Goal: Task Accomplishment & Management: Manage account settings

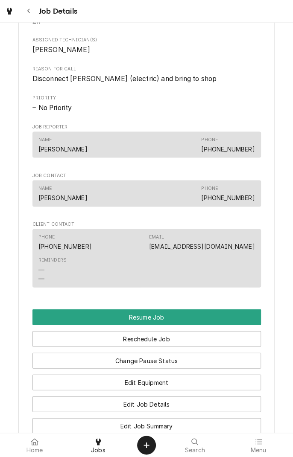
scroll to position [442, 0]
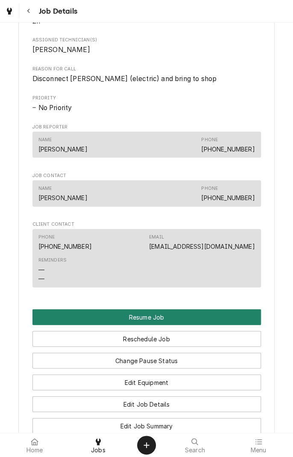
click at [171, 317] on button "Resume Job" at bounding box center [146, 317] width 228 height 16
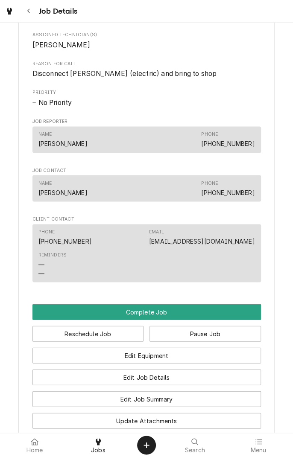
scroll to position [382, 0]
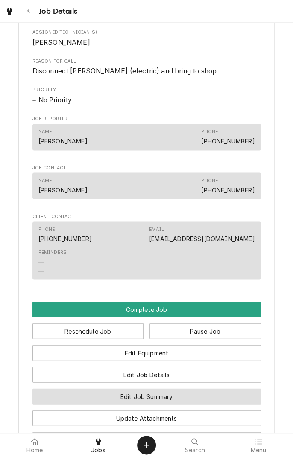
click at [197, 397] on button "Edit Job Summary" at bounding box center [146, 396] width 228 height 16
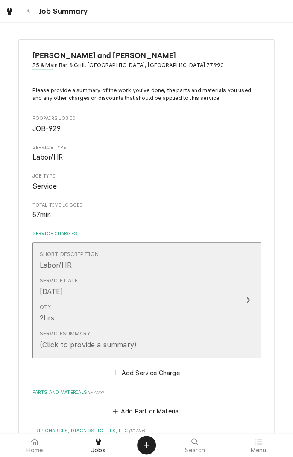
click at [180, 319] on div "Qty. 2hrs" at bounding box center [138, 313] width 196 height 26
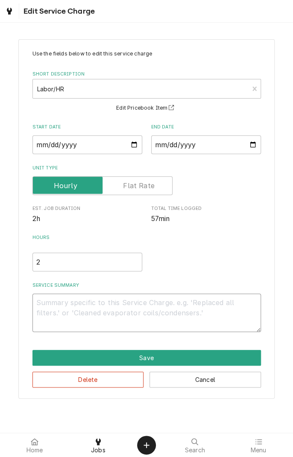
click at [169, 306] on textarea "Service Summary" at bounding box center [146, 313] width 228 height 38
type textarea "x"
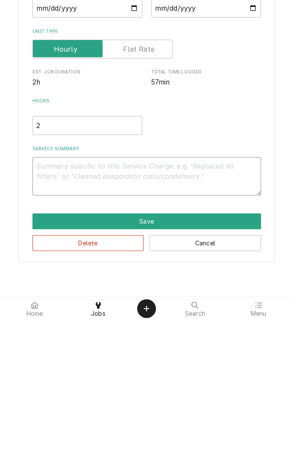
type textarea "0"
type textarea "x"
type textarea "09"
type textarea "x"
type textarea "09/"
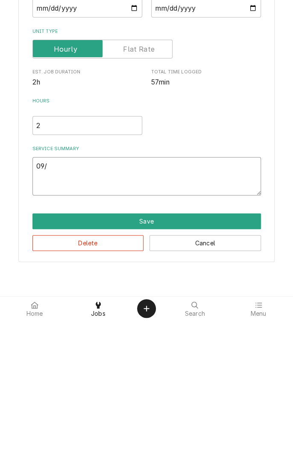
type textarea "x"
type textarea "09/2"
type textarea "x"
type textarea "09/27"
type textarea "x"
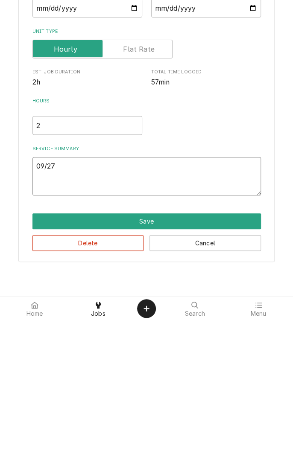
type textarea "09/27/"
type textarea "x"
type textarea "09/27/2"
type textarea "x"
type textarea "09/27/25"
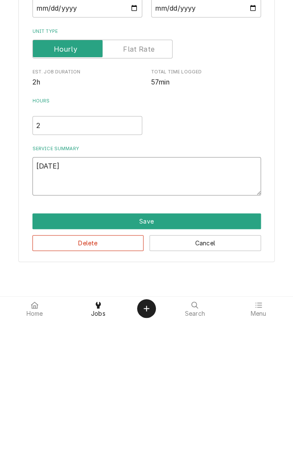
type textarea "x"
type textarea "09/27/25"
type textarea "x"
type textarea "09/27/25 d"
type textarea "x"
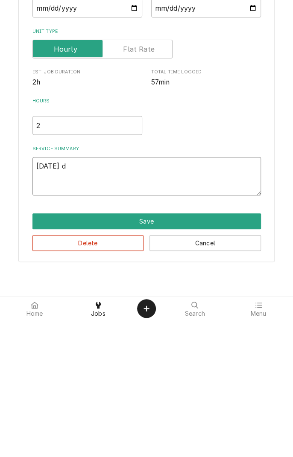
type textarea "09/27/25 di"
type textarea "x"
type textarea "09/27/25 diagnosed"
type textarea "x"
type textarea "09/27/25 diagnosed f"
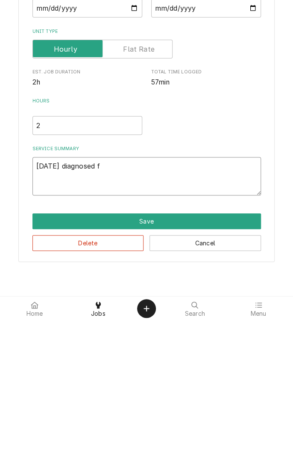
type textarea "x"
type textarea "09/27/25 diagnosed fr"
type textarea "x"
type textarea "09/27/25 diagnosed fry"
type textarea "x"
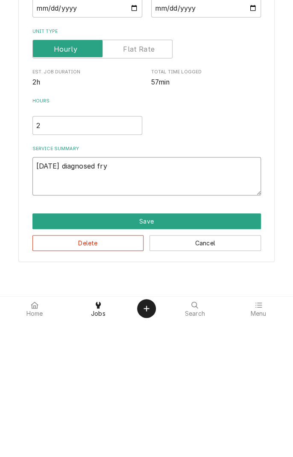
type textarea "09/27/25 diagnosed frye"
type textarea "x"
type textarea "09/27/25 diagnosed fryer"
type textarea "x"
type textarea "09/27/25 diagnosed fryer."
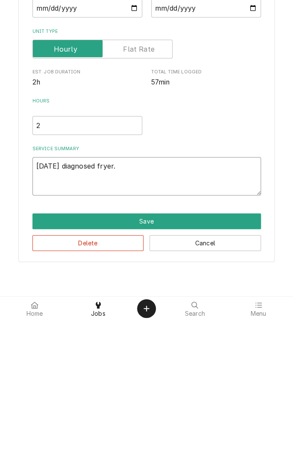
type textarea "x"
type textarea "09/27/25 diagnosed fryer."
type textarea "x"
type textarea "09/27/25 diagnosed fryer. F"
type textarea "x"
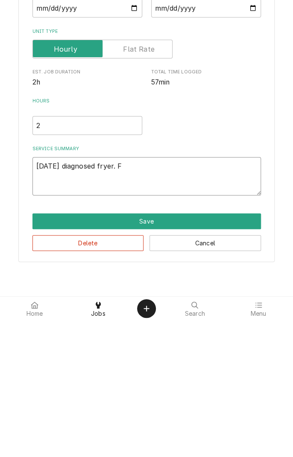
type textarea "09/27/25 diagnosed fryer. Fo"
type textarea "x"
type textarea "09/27/25 diagnosed fryer. Fou"
type textarea "x"
type textarea "09/27/25 diagnosed fryer. Foun"
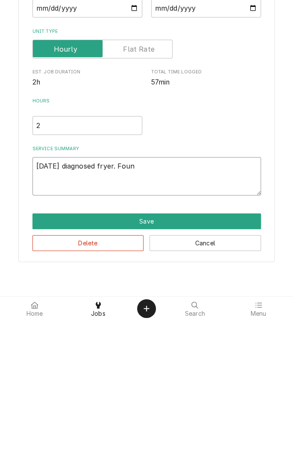
type textarea "x"
type textarea "09/27/25 diagnosed fryer. Found"
type textarea "x"
type textarea "09/27/25 diagnosed fryer. Found"
type textarea "x"
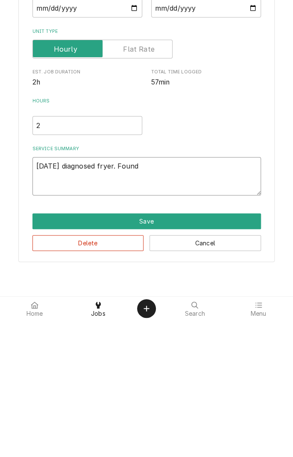
type textarea "09/27/25 diagnosed fryer. Found h"
type textarea "x"
type textarea "09/27/25 diagnosed fryer. Found hi"
type textarea "x"
type textarea "09/27/25 diagnosed fryer. Found hig"
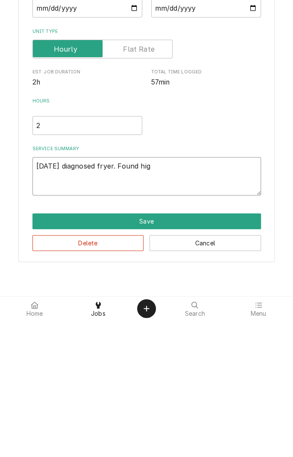
type textarea "x"
type textarea "09/27/25 diagnosed fryer. Found high"
type textarea "x"
type textarea "09/27/25 diagnosed fryer. Found high"
type textarea "x"
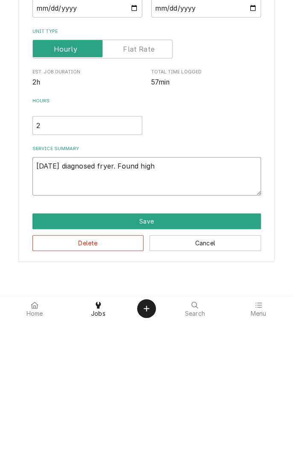
type textarea "09/27/25 diagnosed fryer. Found high t"
type textarea "x"
type textarea "09/27/25 diagnosed fryer. Found high te"
type textarea "x"
type textarea "09/27/25 diagnosed fryer. Found high tem"
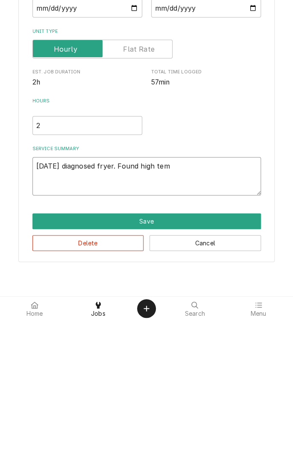
type textarea "x"
type textarea "09/27/25 diagnosed fryer. Found high temp"
type textarea "x"
type textarea "09/27/25 diagnosed fryer. Found high temp"
type textarea "x"
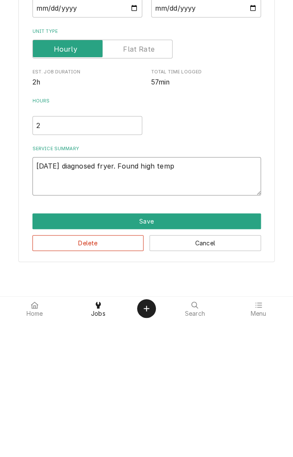
type textarea "09/27/25 diagnosed fryer. Found high temp t"
type textarea "x"
type textarea "09/27/25 diagnosed fryer. Found high temp tr"
type textarea "x"
type textarea "09/27/25 diagnosed fryer. Found high temp tri"
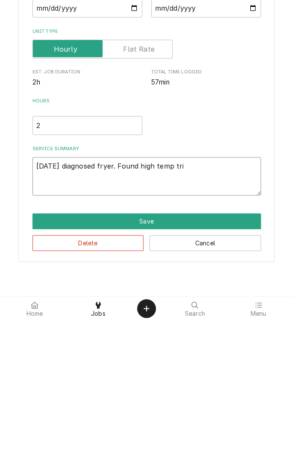
type textarea "x"
type textarea "09/27/25 diagnosed fryer. Found high temp trip"
type textarea "x"
type textarea "09/27/25 diagnosed fryer. Found high temp tripp"
type textarea "x"
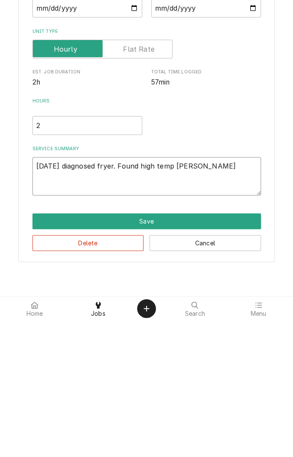
type textarea "09/27/25 diagnosed fryer. Found high temp trippe"
type textarea "x"
type textarea "09/27/25 diagnosed fryer. Found high temp tripped"
type textarea "x"
type textarea "09/27/25 diagnosed fryer. Found high temp tripped."
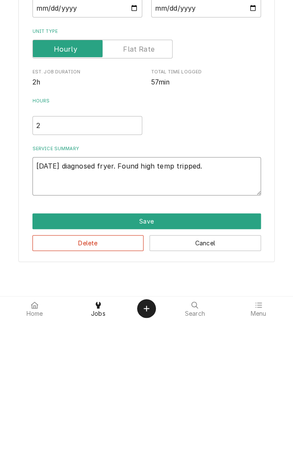
type textarea "x"
type textarea "09/27/25 diagnosed fryer. Found high temp tripped."
type textarea "x"
type textarea "09/27/25 diagnosed fryer. Found high temp tripped. D"
type textarea "x"
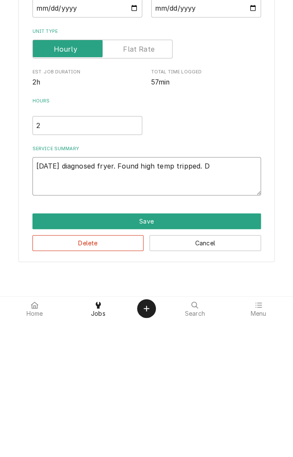
type textarea "09/27/25 diagnosed fryer. Found high temp tripped. Di"
type textarea "x"
type textarea "09/27/25 diagnosed fryer. Found high temp tripped. Dis"
type textarea "x"
type textarea "09/27/25 diagnosed fryer. Found high temp tripped. Disc"
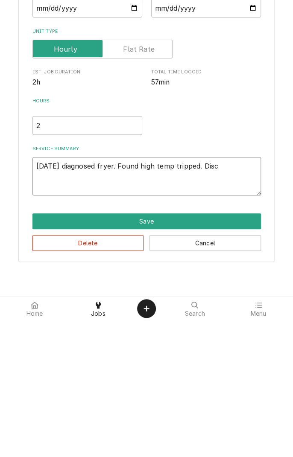
type textarea "x"
type textarea "09/27/25 diagnosed fryer. Found high temp tripped. Disco"
type textarea "x"
type textarea "09/27/25 diagnosed fryer. Found high temp tripped. Discon"
type textarea "x"
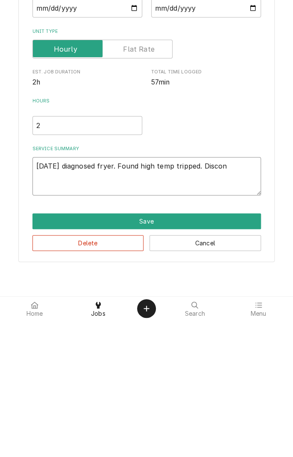
type textarea "09/27/25 diagnosed fryer. Found high temp tripped. Disconn"
type textarea "x"
type textarea "09/27/25 diagnosed fryer. Found high temp tripped. Disconnect"
type textarea "x"
type textarea "09/27/25 diagnosed fryer. Found high temp tripped. Disconnect e"
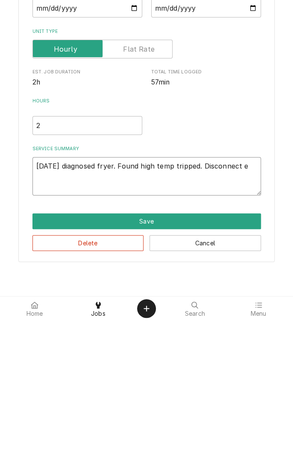
type textarea "x"
type textarea "09/27/25 diagnosed fryer. Found high temp tripped. Disconnect el"
type textarea "x"
type textarea "09/27/25 diagnosed fryer. Found high temp tripped. Disconnect ele"
type textarea "x"
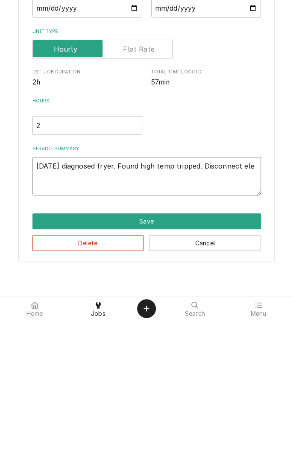
type textarea "09/27/25 diagnosed fryer. Found high temp tripped. Disconnect element"
type textarea "x"
type textarea "09/27/25 diagnosed fryer. Found high temp tripped. Disconnect element"
type textarea "x"
type textarea "09/27/25 diagnosed fryer. Found high temp tripped. Disconnect elements"
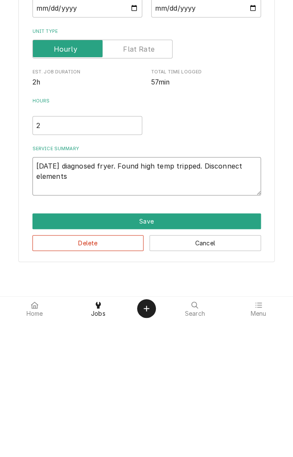
type textarea "x"
type textarea "09/27/25 diagnosed fryer. Found high temp tripped. Disconnect elements"
type textarea "x"
type textarea "09/27/25 diagnosed fryer. Found high temp tripped. Disconnect elements t"
type textarea "x"
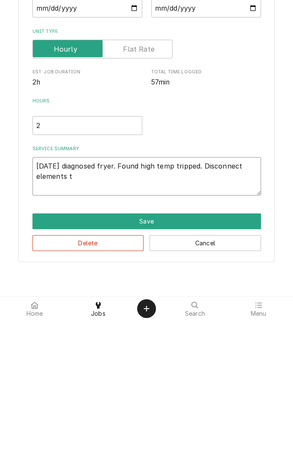
type textarea "09/27/25 diagnosed fryer. Found high temp tripped. Disconnect elements to"
type textarea "x"
type textarea "09/27/25 diagnosed fryer. Found high temp tripped. Disconnect elements to"
type textarea "x"
type textarea "09/27/25 diagnosed fryer. Found high temp tripped. Disconnect elements to t"
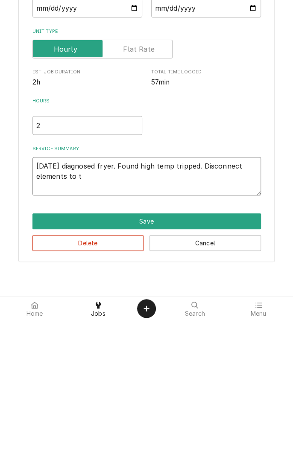
type textarea "x"
type textarea "09/27/25 diagnosed fryer. Found high temp tripped. Disconnect elements to te"
type textarea "x"
type textarea "09/27/25 diagnosed fryer. Found high temp tripped. Disconnect elements to tes"
type textarea "x"
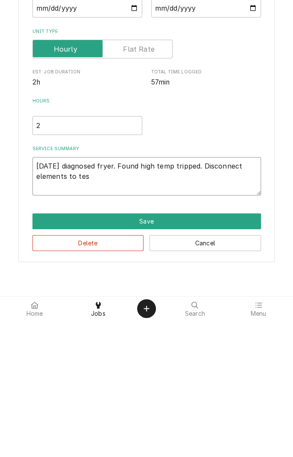
type textarea "09/27/25 diagnosed fryer. Found high temp tripped. Disconnect elements to test"
type textarea "x"
type textarea "09/27/25 diagnosed fryer. Found high temp tripped. Disconnect elements to test"
type textarea "x"
type textarea "09/27/25 diagnosed fryer. Found high temp tripped. Disconnect elements to test c"
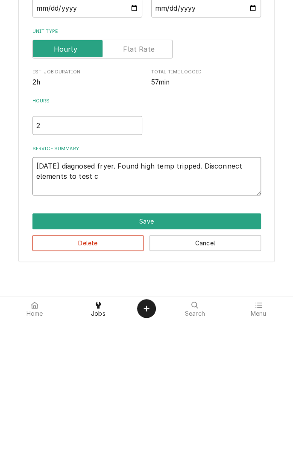
type textarea "x"
type textarea "09/27/25 diagnosed fryer. Found high temp tripped. Disconnect elements to test …"
type textarea "x"
type textarea "09/27/25 diagnosed fryer. Found high temp tripped. Disconnect elements to test …"
type textarea "x"
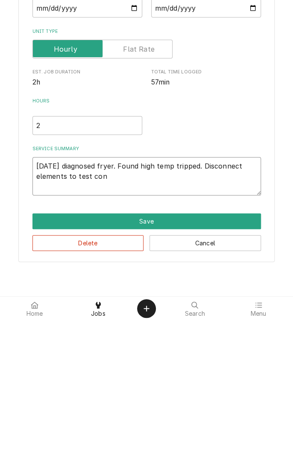
type textarea "09/27/25 diagnosed fryer. Found high temp tripped. Disconnect elements to test …"
type textarea "x"
type textarea "09/27/25 diagnosed fryer. Found high temp tripped. Disconnect elements to test …"
type textarea "x"
type textarea "09/27/25 diagnosed fryer. Found high temp tripped. Disconnect elements to test …"
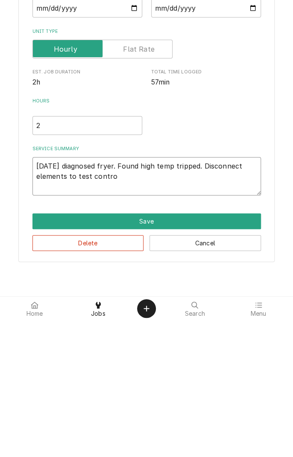
type textarea "x"
type textarea "09/27/25 diagnosed fryer. Found high temp tripped. Disconnect elements to test …"
type textarea "x"
type textarea "09/27/25 diagnosed fryer. Found high temp tripped. Disconnect elements to test …"
type textarea "x"
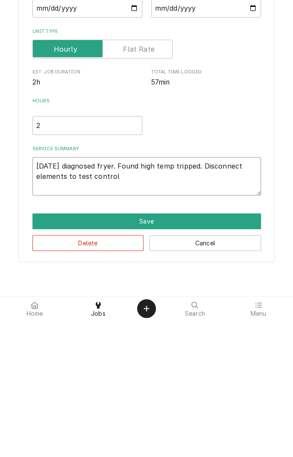
type textarea "09/27/25 diagnosed fryer. Found high temp tripped. Disconnect elements to test …"
type textarea "x"
type textarea "09/27/25 diagnosed fryer. Found high temp tripped. Disconnect elements to test …"
type textarea "x"
type textarea "09/27/25 diagnosed fryer. Found high temp tripped. Disconnect elements to test …"
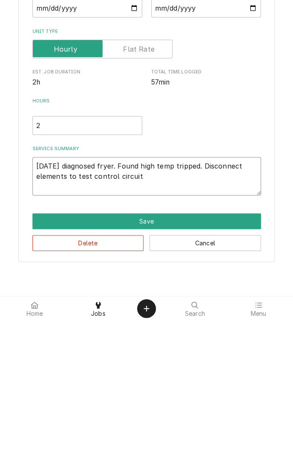
type textarea "x"
type textarea "09/27/25 diagnosed fryer. Found high temp tripped. Disconnect elements to test …"
type textarea "x"
type textarea "09/27/25 diagnosed fryer. Found high temp tripped. Disconnect elements to test …"
type textarea "x"
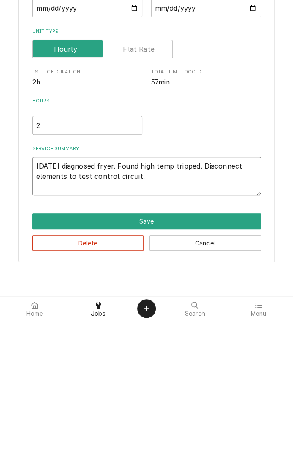
type textarea "09/27/25 diagnosed fryer. Found high temp tripped. Disconnect elements to test …"
type textarea "x"
type textarea "09/27/25 diagnosed fryer. Found high temp tripped. Disconnect elements to test …"
type textarea "x"
type textarea "09/27/25 diagnosed fryer. Found high temp tripped. Disconnect elements to test …"
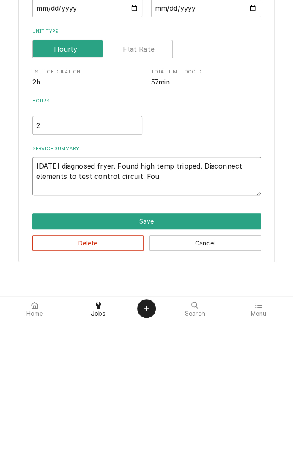
type textarea "x"
type textarea "09/27/25 diagnosed fryer. Found high temp tripped. Disconnect elements to test …"
type textarea "x"
type textarea "09/27/25 diagnosed fryer. Found high temp tripped. Disconnect elements to test …"
type textarea "x"
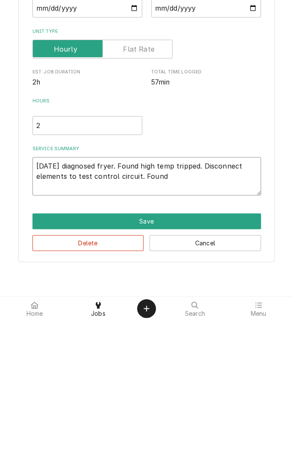
type textarea "09/27/25 diagnosed fryer. Found high temp tripped. Disconnect elements to test …"
type textarea "x"
type textarea "09/27/25 diagnosed fryer. Found high temp tripped. Disconnect elements to test …"
type textarea "x"
type textarea "09/27/25 diagnosed fryer. Found high temp tripped. Disconnect elements to test …"
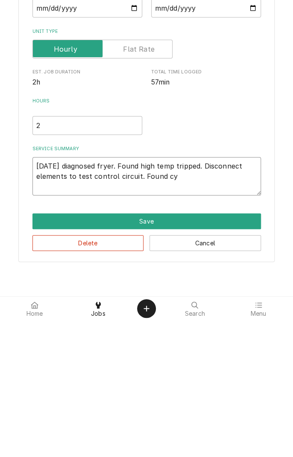
type textarea "x"
type textarea "09/27/25 diagnosed fryer. Found high temp tripped. Disconnect elements to test …"
type textarea "x"
type textarea "09/27/25 diagnosed fryer. Found high temp tripped. Disconnect elements to test …"
type textarea "x"
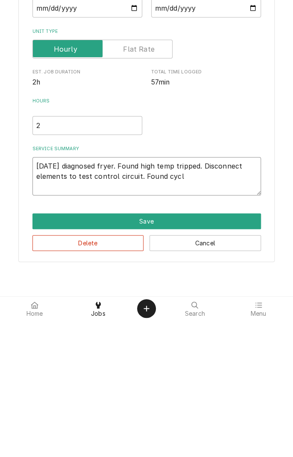
type textarea "09/27/25 diagnosed fryer. Found high temp tripped. Disconnect elements to test …"
type textarea "x"
type textarea "09/27/25 diagnosed fryer. Found high temp tripped. Disconnect elements to test …"
type textarea "x"
type textarea "09/27/25 diagnosed fryer. Found high temp tripped. Disconnect elements to test …"
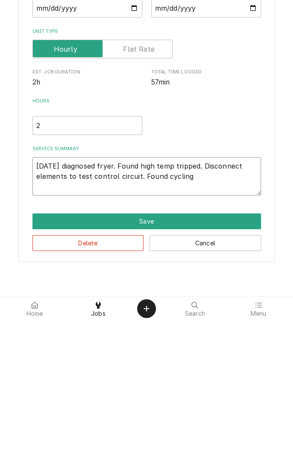
type textarea "x"
type textarea "09/27/25 diagnosed fryer. Found high temp tripped. Disconnect elements to test …"
type textarea "x"
type textarea "09/27/25 diagnosed fryer. Found high temp tripped. Disconnect elements to test …"
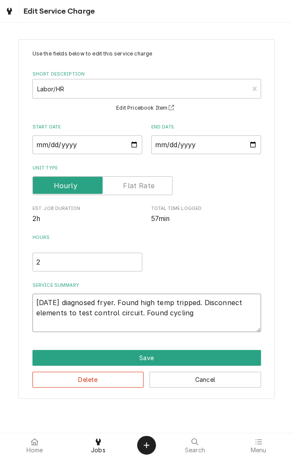
type textarea "x"
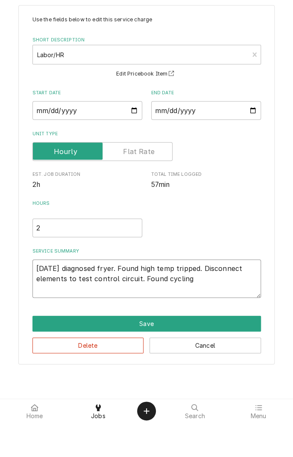
type textarea "09/27/25 diagnosed fryer. Found high temp tripped. Disconnect elements to test …"
type textarea "x"
type textarea "09/27/25 diagnosed fryer. Found high temp tripped. Disconnect elements to test …"
type textarea "x"
type textarea "09/27/25 diagnosed fryer. Found high temp tripped. Disconnect elements to test …"
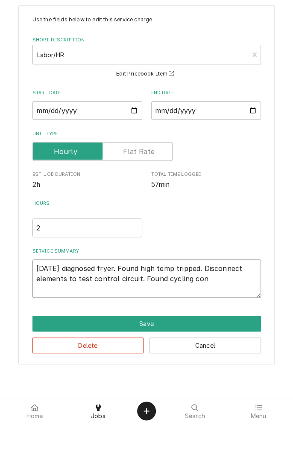
type textarea "x"
type textarea "09/27/25 diagnosed fryer. Found high temp tripped. Disconnect elements to test …"
type textarea "x"
type textarea "09/27/25 diagnosed fryer. Found high temp tripped. Disconnect elements to test …"
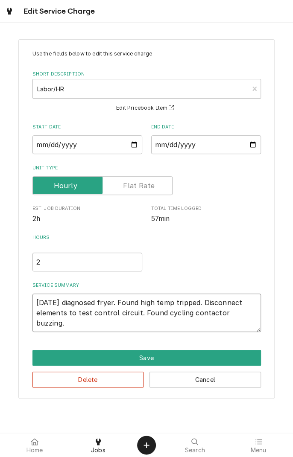
click at [247, 326] on textarea "09/27/25 diagnosed fryer. Found high temp tripped. Disconnect elements to test …" at bounding box center [146, 313] width 228 height 38
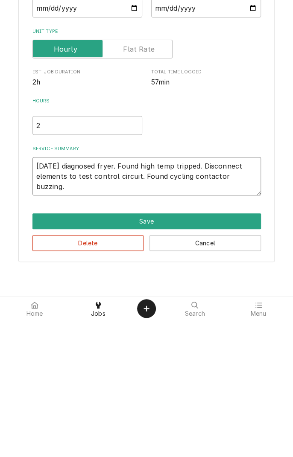
click at [256, 316] on textarea "09/27/25 diagnosed fryer. Found high temp tripped. Disconnect elements to test …" at bounding box center [146, 313] width 228 height 38
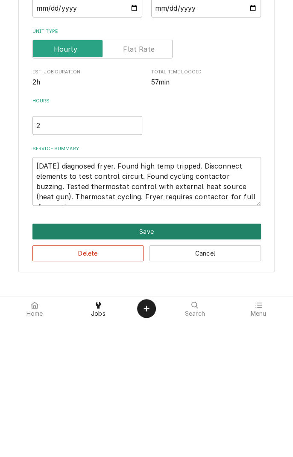
click at [160, 370] on button "Save" at bounding box center [146, 368] width 228 height 16
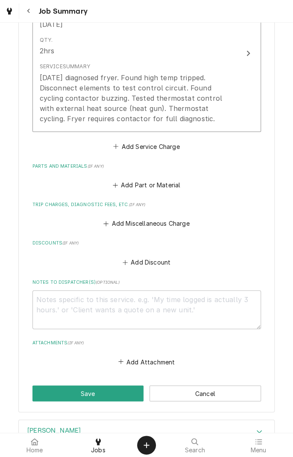
scroll to position [333, 0]
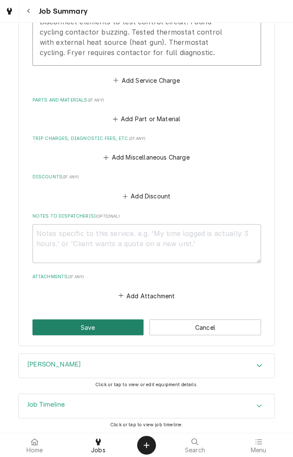
click at [100, 323] on button "Save" at bounding box center [87, 327] width 111 height 16
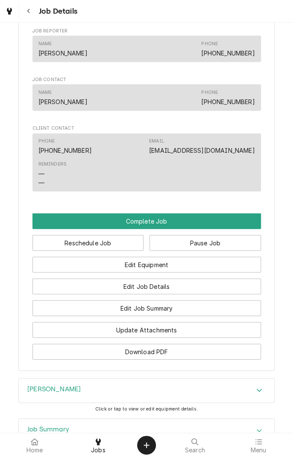
scroll to position [577, 0]
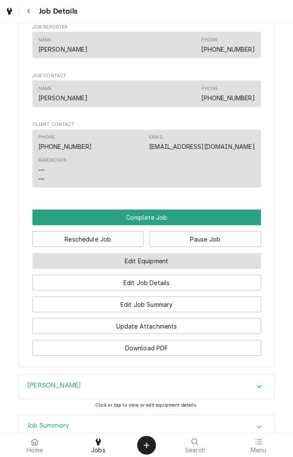
click at [205, 257] on button "Edit Equipment" at bounding box center [146, 261] width 228 height 16
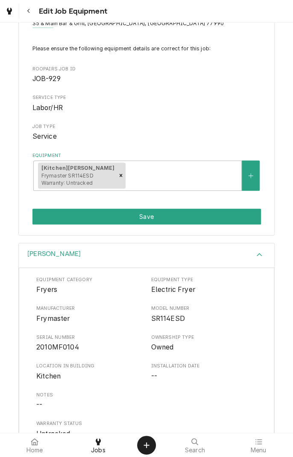
scroll to position [102, 0]
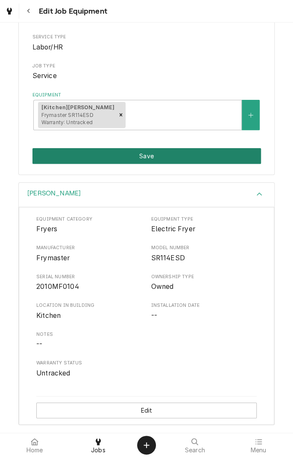
click at [191, 152] on button "Save" at bounding box center [146, 156] width 228 height 16
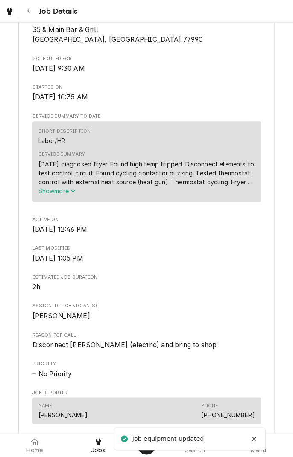
scroll to position [212, 0]
click at [78, 194] on button "Show more" at bounding box center [146, 190] width 216 height 9
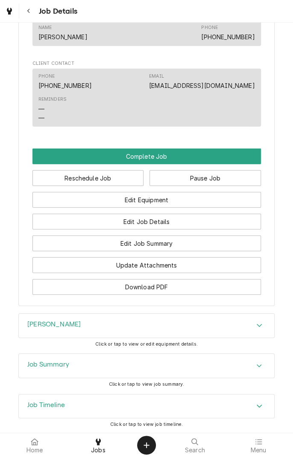
scroll to position [650, 0]
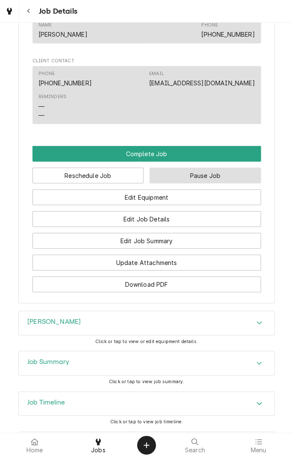
click at [199, 178] on button "Pause Job" at bounding box center [204, 176] width 111 height 16
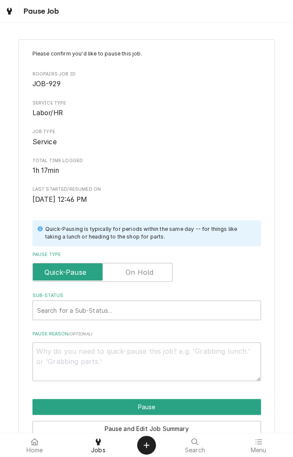
click at [153, 274] on label "Pause Type" at bounding box center [102, 272] width 140 height 19
click at [153, 274] on input "Pause Type" at bounding box center [102, 272] width 132 height 19
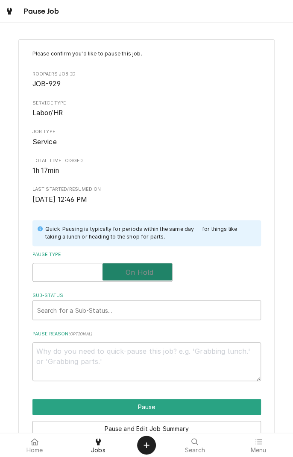
checkbox input "true"
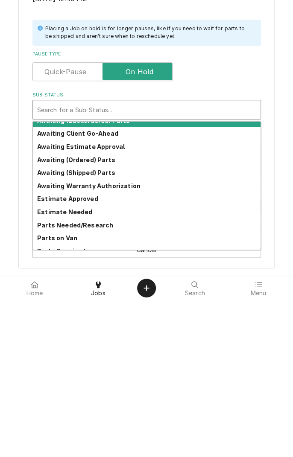
scroll to position [7, 0]
click at [84, 318] on strong "Awaiting (Ordered) Parts" at bounding box center [76, 317] width 78 height 7
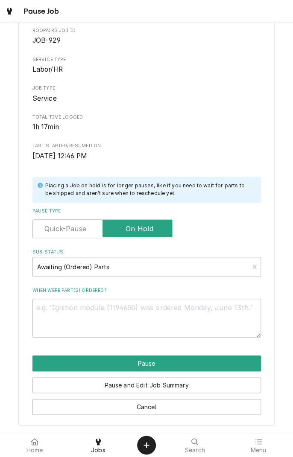
scroll to position [19, 0]
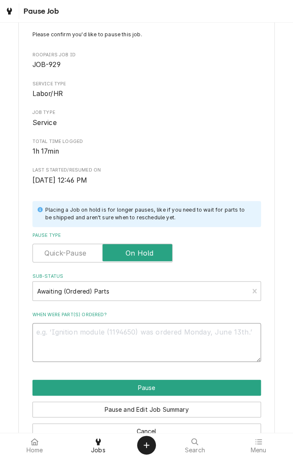
click at [101, 334] on textarea "When were part(s) ordered?" at bounding box center [146, 342] width 228 height 38
type textarea "x"
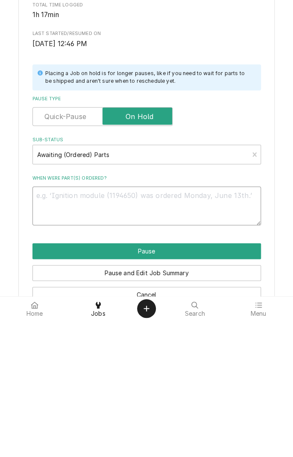
type textarea "C"
type textarea "x"
type textarea "Co"
type textarea "x"
type textarea "Con"
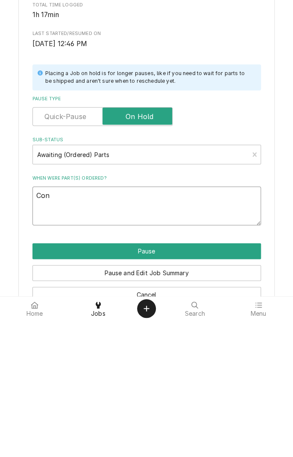
type textarea "x"
type textarea "Cont"
type textarea "x"
type textarea "Conta"
type textarea "x"
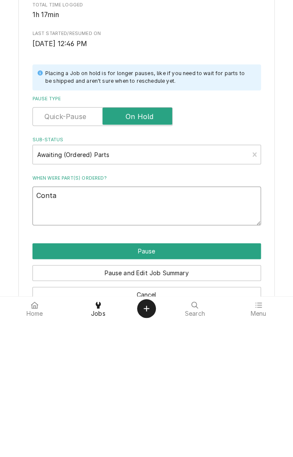
type textarea "Contac"
type textarea "x"
type textarea "Contact"
type textarea "x"
type textarea "Contacto"
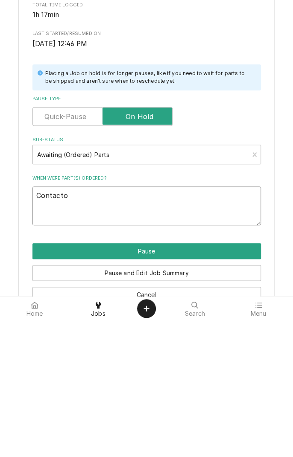
type textarea "x"
type textarea "Contactor"
type textarea "x"
type textarea "Contactor"
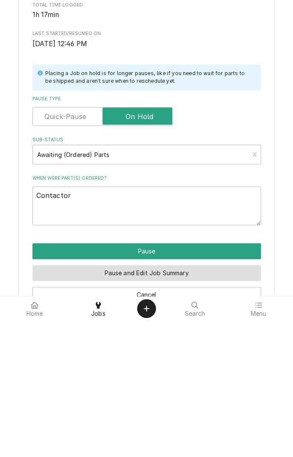
click at [192, 409] on button "Pause and Edit Job Summary" at bounding box center [146, 410] width 228 height 16
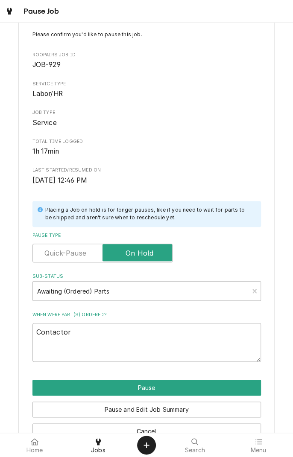
type textarea "x"
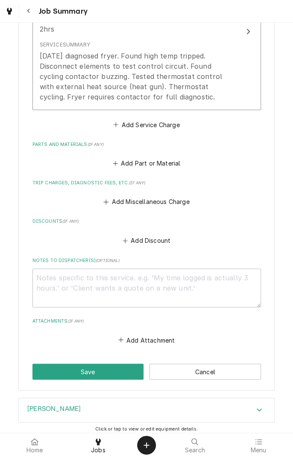
scroll to position [333, 0]
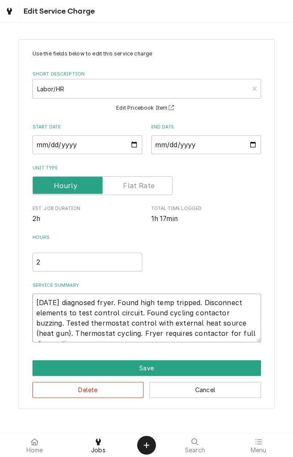
click at [253, 337] on textarea "[DATE] diagnosed fryer. Found high temp tripped. Disconnect elements to test co…" at bounding box center [146, 318] width 228 height 49
type textarea "x"
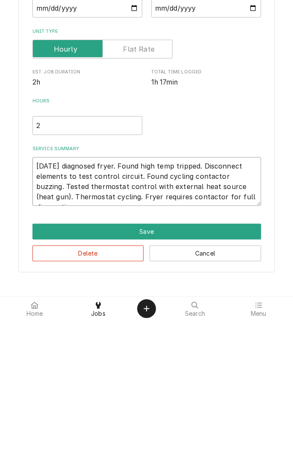
type textarea "09/27/25 diagnosed fryer. Found high temp tripped. Disconnect elements to test …"
type textarea "x"
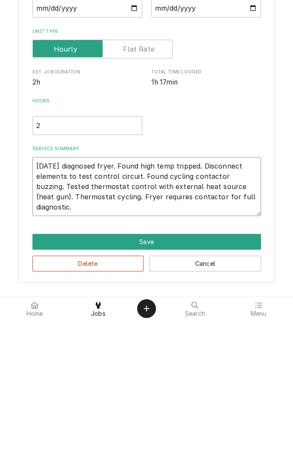
type textarea "09/27/25 diagnosed fryer. Found high temp tripped. Disconnect elements to test …"
type textarea "x"
type textarea "09/27/25 diagnosed fryer. Found high temp tripped. Disconnect elements to test …"
type textarea "x"
type textarea "09/27/25 diagnosed fryer. Found high temp tripped. Disconnect elements to test …"
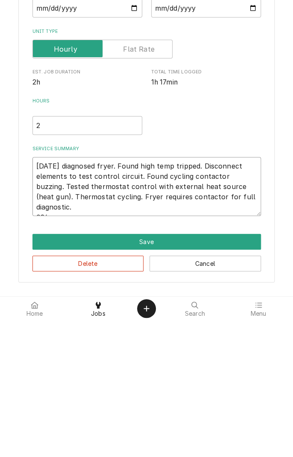
type textarea "x"
type textarea "09/27/25 diagnosed fryer. Found high temp tripped. Disconnect elements to test …"
type textarea "x"
type textarea "09/27/25 diagnosed fryer. Found high temp tripped. Disconnect elements to test …"
type textarea "x"
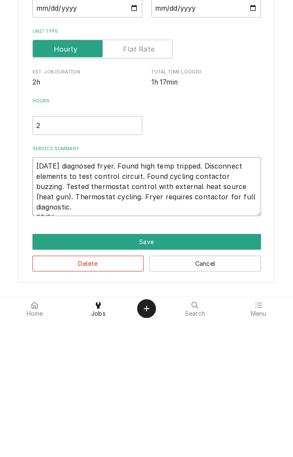
type textarea "09/27/25 diagnosed fryer. Found high temp tripped. Disconnect elements to test …"
type textarea "x"
type textarea "09/27/25 diagnosed fryer. Found high temp tripped. Disconnect elements to test …"
type textarea "x"
type textarea "09/27/25 diagnosed fryer. Found high temp tripped. Disconnect elements to test …"
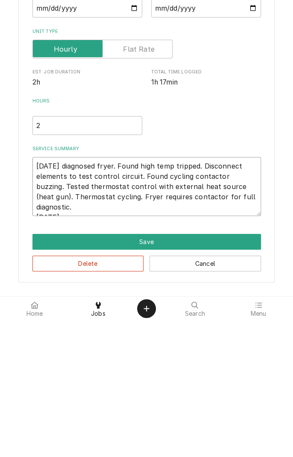
type textarea "x"
type textarea "09/27/25 diagnosed fryer. Found high temp tripped. Disconnect elements to test …"
type textarea "x"
type textarea "09/27/25 diagnosed fryer. Found high temp tripped. Disconnect elements to test …"
type textarea "x"
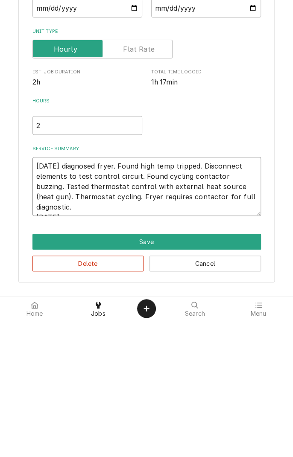
type textarea "09/27/25 diagnosed fryer. Found high temp tripped. Disconnect elements to test …"
type textarea "x"
type textarea "09/27/25 diagnosed fryer. Found high temp tripped. Disconnect elements to test …"
type textarea "x"
type textarea "09/27/25 diagnosed fryer. Found high temp tripped. Disconnect elements to test …"
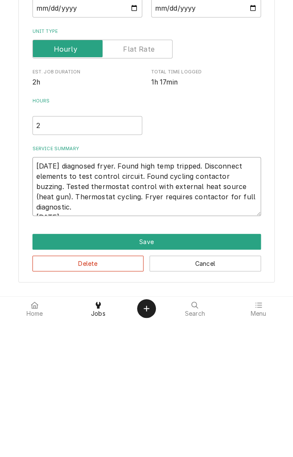
type textarea "x"
type textarea "09/27/25 diagnosed fryer. Found high temp tripped. Disconnect elements to test …"
type textarea "x"
type textarea "09/27/25 diagnosed fryer. Found high temp tripped. Disconnect elements to test …"
type textarea "x"
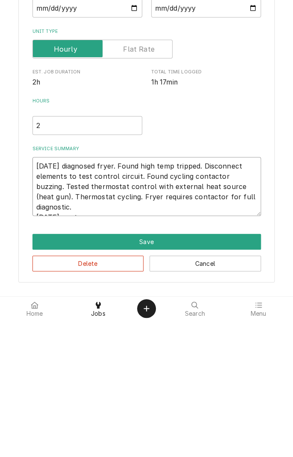
type textarea "09/27/25 diagnosed fryer. Found high temp tripped. Disconnect elements to test …"
type textarea "x"
type textarea "09/27/25 diagnosed fryer. Found high temp tripped. Disconnect elements to test …"
type textarea "x"
type textarea "09/27/25 diagnosed fryer. Found high temp tripped. Disconnect elements to test …"
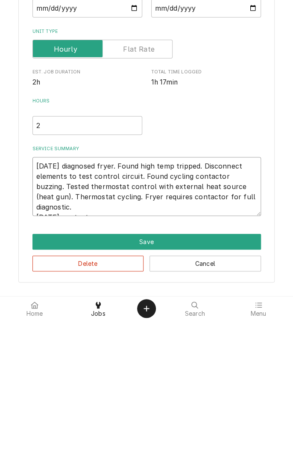
type textarea "x"
type textarea "09/27/25 diagnosed fryer. Found high temp tripped. Disconnect elements to test …"
type textarea "x"
type textarea "09/27/25 diagnosed fryer. Found high temp tripped. Disconnect elements to test …"
type textarea "x"
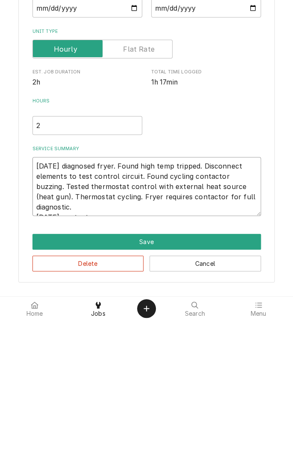
type textarea "09/27/25 diagnosed fryer. Found high temp tripped. Disconnect elements to test …"
type textarea "x"
type textarea "09/27/25 diagnosed fryer. Found high temp tripped. Disconnect elements to test …"
type textarea "x"
type textarea "09/27/25 diagnosed fryer. Found high temp tripped. Disconnect elements to test …"
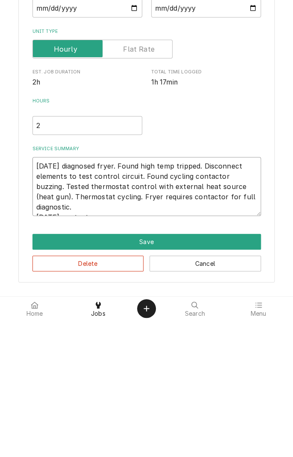
type textarea "x"
type textarea "09/27/25 diagnosed fryer. Found high temp tripped. Disconnect elements to test …"
type textarea "x"
type textarea "09/27/25 diagnosed fryer. Found high temp tripped. Disconnect elements to test …"
type textarea "x"
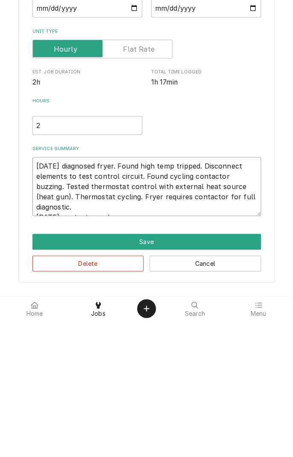
type textarea "09/27/25 diagnosed fryer. Found high temp tripped. Disconnect elements to test …"
type textarea "x"
type textarea "09/27/25 diagnosed fryer. Found high temp tripped. Disconnect elements to test …"
type textarea "x"
type textarea "09/27/25 diagnosed fryer. Found high temp tripped. Disconnect elements to test …"
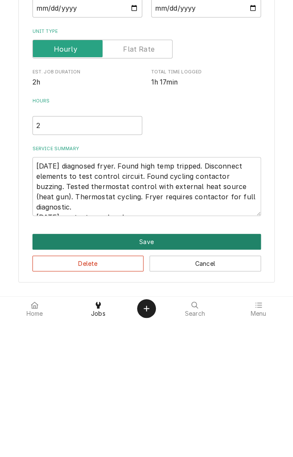
click at [149, 378] on button "Save" at bounding box center [146, 378] width 228 height 16
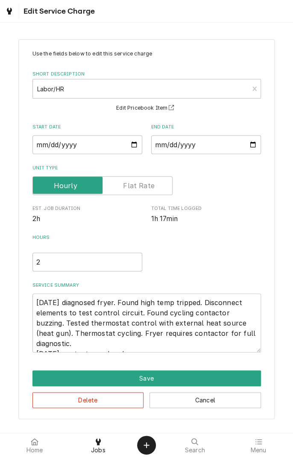
scroll to position [333, 0]
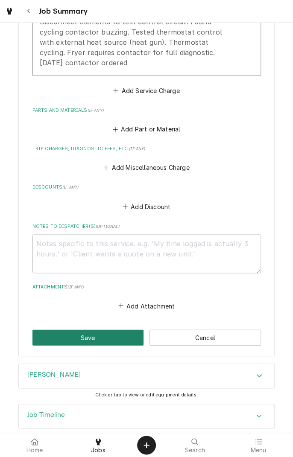
click at [110, 333] on button "Save" at bounding box center [87, 337] width 111 height 16
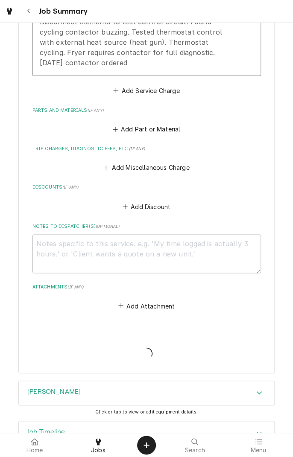
type textarea "x"
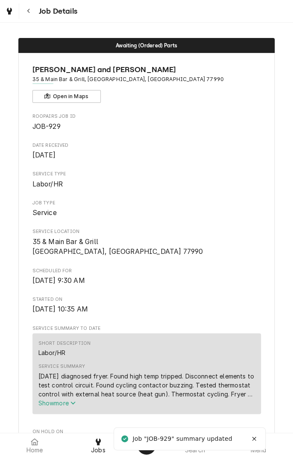
click at [30, 16] on button "Navigate back" at bounding box center [28, 10] width 15 height 15
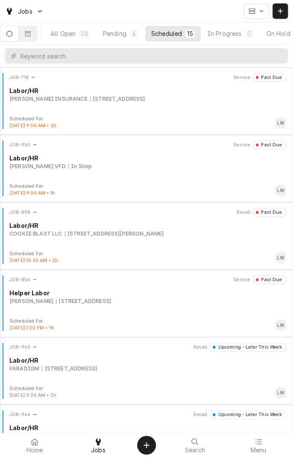
click at [151, 239] on div "JOB-898 Recall Past Due Labor/HR COOKIE BLAST LLC 7800 N Navarro St, Victoria, …" at bounding box center [146, 229] width 286 height 43
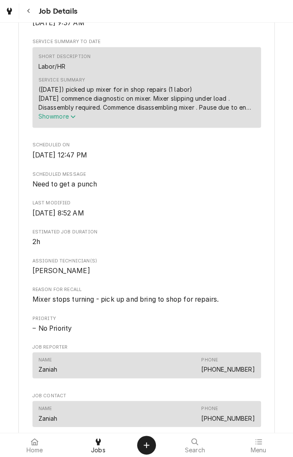
scroll to position [374, 0]
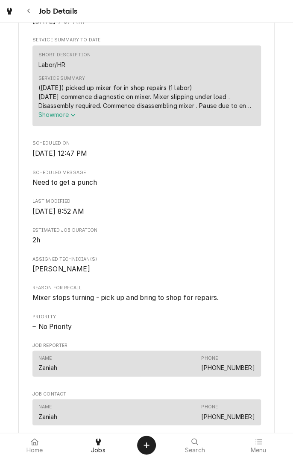
click at [70, 118] on span "Show more" at bounding box center [57, 114] width 38 height 7
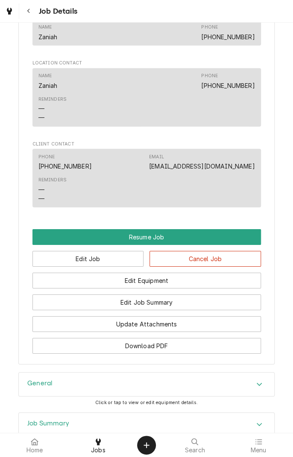
scroll to position [764, 0]
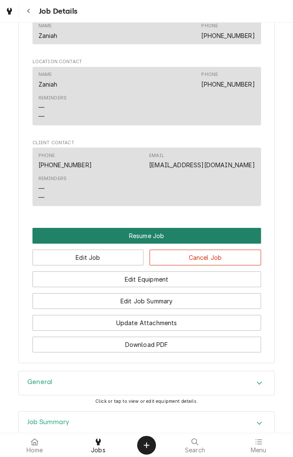
click at [158, 244] on button "Resume Job" at bounding box center [146, 236] width 228 height 16
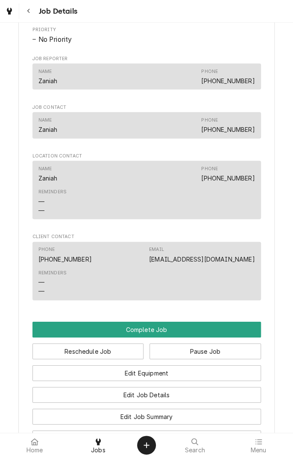
scroll to position [634, 0]
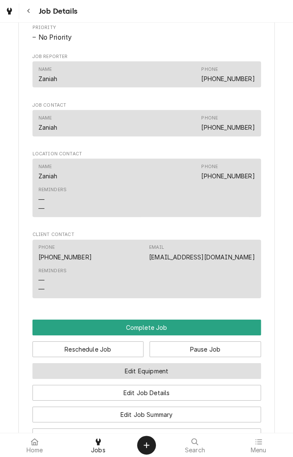
click at [180, 379] on button "Edit Equipment" at bounding box center [146, 371] width 228 height 16
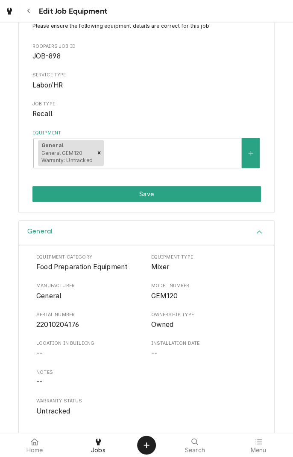
scroll to position [102, 0]
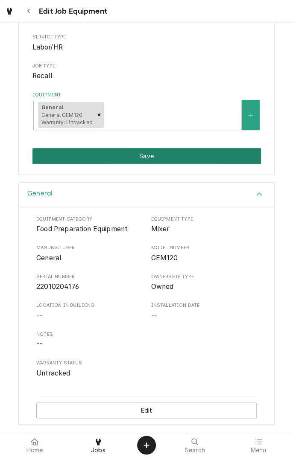
click at [205, 160] on button "Save" at bounding box center [146, 156] width 228 height 16
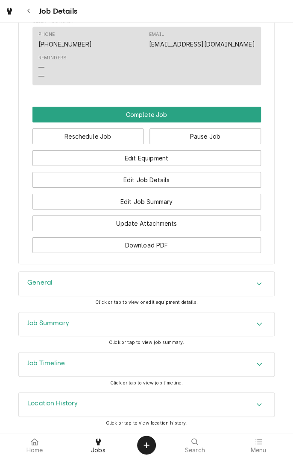
scroll to position [856, 0]
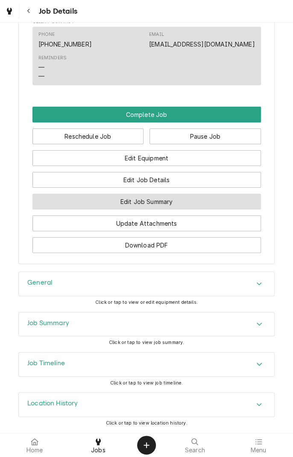
click at [195, 208] on button "Edit Job Summary" at bounding box center [146, 202] width 228 height 16
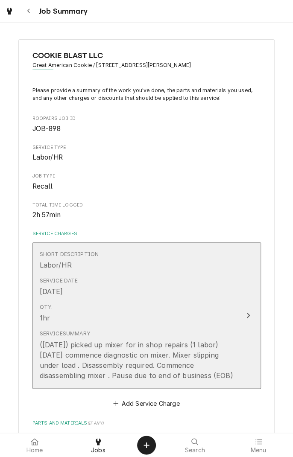
click at [246, 316] on icon "Update Line Item" at bounding box center [248, 315] width 4 height 7
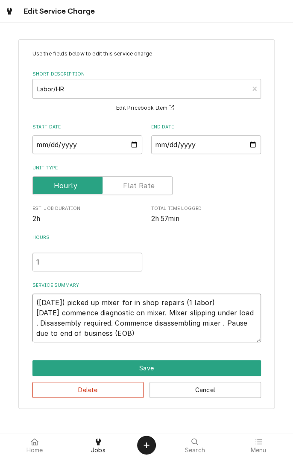
click at [154, 334] on textarea "(9/8/25) picked up mixer for in shop repairs (1 labor) 9/13/25 commence diagnos…" at bounding box center [146, 318] width 228 height 49
type textarea "x"
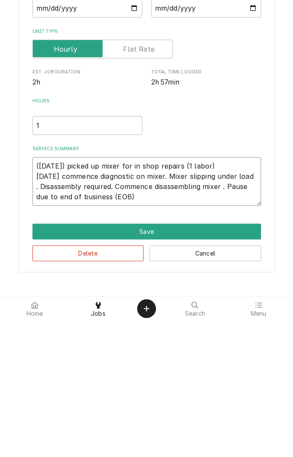
type textarea "(9/8/25) picked up mixer for in shop repairs (1 labor) 9/13/25 commence diagnos…"
type textarea "x"
type textarea "(9/8/25) picked up mixer for in shop repairs (1 labor) 9/13/25 commence diagnos…"
type textarea "x"
type textarea "(9/8/25) picked up mixer for in shop repairs (1 labor) 9/13/25 commence diagnos…"
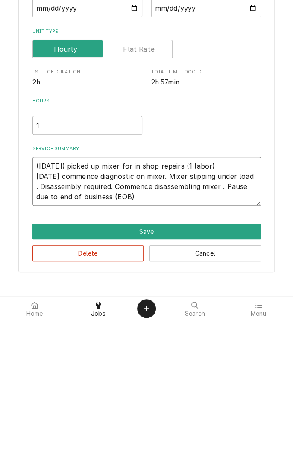
type textarea "x"
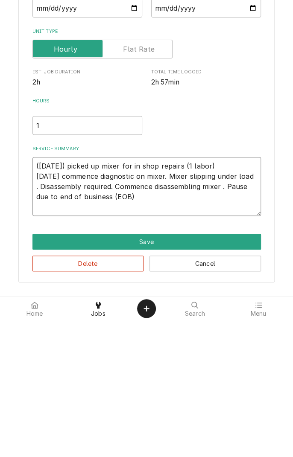
type textarea "(9/8/25) picked up mixer for in shop repairs (1 labor) 9/13/25 commence diagnos…"
type textarea "x"
type textarea "(9/8/25) picked up mixer for in shop repairs (1 labor) 9/13/25 commence diagnos…"
type textarea "x"
type textarea "(9/8/25) picked up mixer for in shop repairs (1 labor) 9/13/25 commence diagnos…"
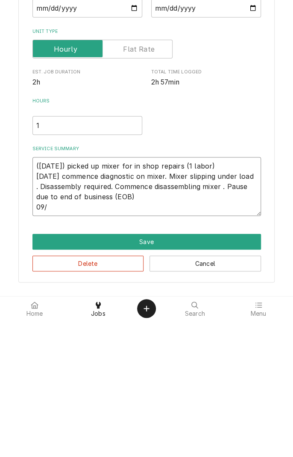
type textarea "x"
type textarea "(9/8/25) picked up mixer for in shop repairs (1 labor) 9/13/25 commence diagnos…"
type textarea "x"
type textarea "(9/8/25) picked up mixer for in shop repairs (1 labor) 9/13/25 commence diagnos…"
type textarea "x"
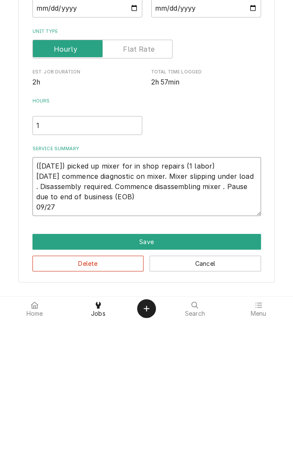
type textarea "(9/8/25) picked up mixer for in shop repairs (1 labor) 9/13/25 commence diagnos…"
type textarea "x"
type textarea "(9/8/25) picked up mixer for in shop repairs (1 labor) 9/13/25 commence diagnos…"
type textarea "x"
type textarea "(9/8/25) picked up mixer for in shop repairs (1 labor) 9/13/25 commence diagnos…"
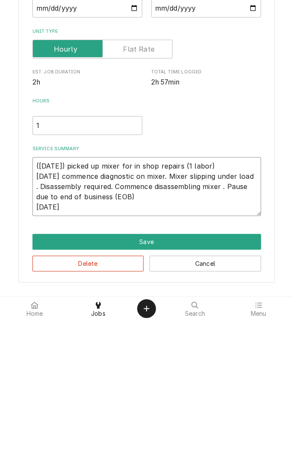
type textarea "x"
type textarea "(9/8/25) picked up mixer for in shop repairs (1 labor) 9/13/25 commence diagnos…"
type textarea "x"
type textarea "(9/8/25) picked up mixer for in shop repairs (1 labor) 9/13/25 commence diagnos…"
type textarea "x"
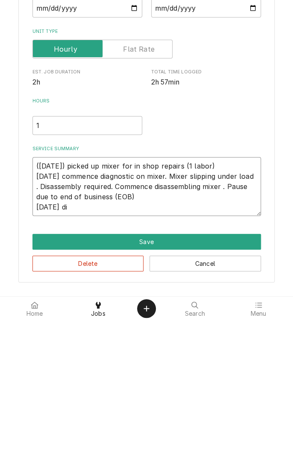
type textarea "(9/8/25) picked up mixer for in shop repairs (1 labor) 9/13/25 commence diagnos…"
type textarea "x"
type textarea "(9/8/25) picked up mixer for in shop repairs (1 labor) 9/13/25 commence diagnos…"
type textarea "x"
type textarea "(9/8/25) picked up mixer for in shop repairs (1 labor) 9/13/25 commence diagnos…"
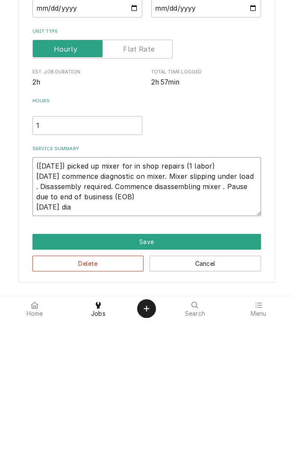
type textarea "x"
type textarea "(9/8/25) picked up mixer for in shop repairs (1 labor) 9/13/25 commence diagnos…"
type textarea "x"
type textarea "(9/8/25) picked up mixer for in shop repairs (1 labor) 9/13/25 commence diagnos…"
type textarea "x"
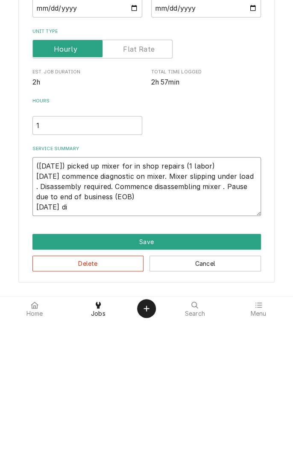
type textarea "(9/8/25) picked up mixer for in shop repairs (1 labor) 9/13/25 commence diagnos…"
type textarea "x"
type textarea "(9/8/25) picked up mixer for in shop repairs (1 labor) 9/13/25 commence diagnos…"
type textarea "x"
type textarea "(9/8/25) picked up mixer for in shop repairs (1 labor) 9/13/25 commence diagnos…"
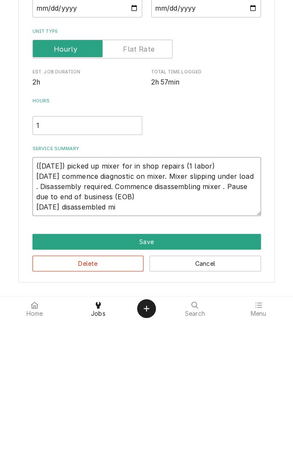
type textarea "x"
type textarea "(9/8/25) picked up mixer for in shop repairs (1 labor) 9/13/25 commence diagnos…"
type textarea "x"
type textarea "(9/8/25) picked up mixer for in shop repairs (1 labor) 9/13/25 commence diagnos…"
type textarea "x"
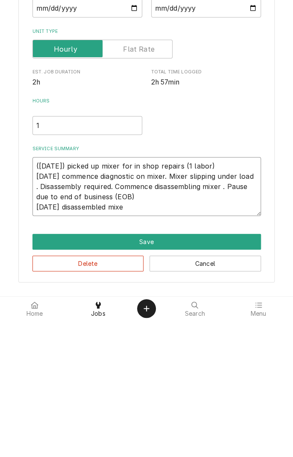
type textarea "(9/8/25) picked up mixer for in shop repairs (1 labor) 9/13/25 commence diagnos…"
type textarea "x"
type textarea "(9/8/25) picked up mixer for in shop repairs (1 labor) 9/13/25 commence diagnos…"
type textarea "x"
type textarea "(9/8/25) picked up mixer for in shop repairs (1 labor) 9/13/25 commence diagnos…"
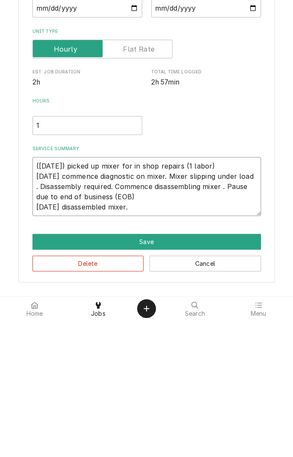
type textarea "x"
type textarea "(9/8/25) picked up mixer for in shop repairs (1 labor) 9/13/25 commence diagnos…"
type textarea "x"
type textarea "(9/8/25) picked up mixer for in shop repairs (1 labor) 9/13/25 commence diagnos…"
type textarea "x"
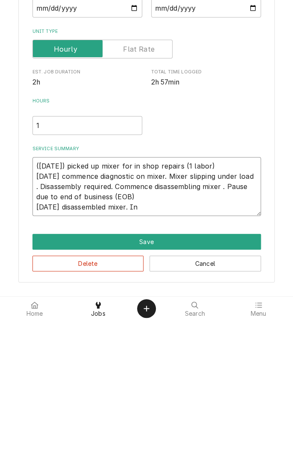
type textarea "(9/8/25) picked up mixer for in shop repairs (1 labor) 9/13/25 commence diagnos…"
type textarea "x"
type textarea "(9/8/25) picked up mixer for in shop repairs (1 labor) 9/13/25 commence diagnos…"
type textarea "x"
type textarea "(9/8/25) picked up mixer for in shop repairs (1 labor) 9/13/25 commence diagnos…"
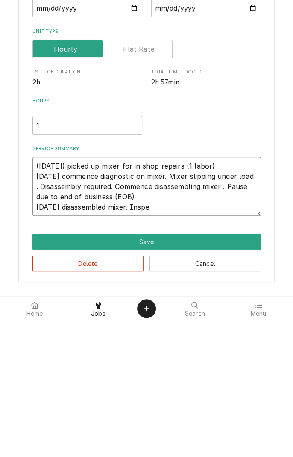
type textarea "x"
type textarea "(9/8/25) picked up mixer for in shop repairs (1 labor) 9/13/25 commence diagnos…"
type textarea "x"
type textarea "(9/8/25) picked up mixer for in shop repairs (1 labor) 9/13/25 commence diagnos…"
type textarea "x"
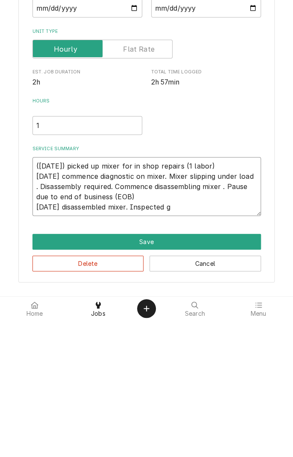
type textarea "(9/8/25) picked up mixer for in shop repairs (1 labor) 9/13/25 commence diagnos…"
type textarea "x"
type textarea "(9/8/25) picked up mixer for in shop repairs (1 labor) 9/13/25 commence diagnos…"
type textarea "x"
type textarea "(9/8/25) picked up mixer for in shop repairs (1 labor) 9/13/25 commence diagnos…"
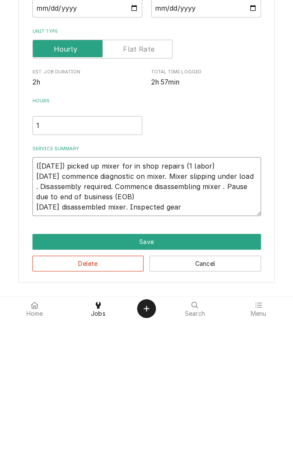
type textarea "x"
type textarea "(9/8/25) picked up mixer for in shop repairs (1 labor) 9/13/25 commence diagnos…"
type textarea "x"
type textarea "(9/8/25) picked up mixer for in shop repairs (1 labor) 9/13/25 commence diagnos…"
type textarea "x"
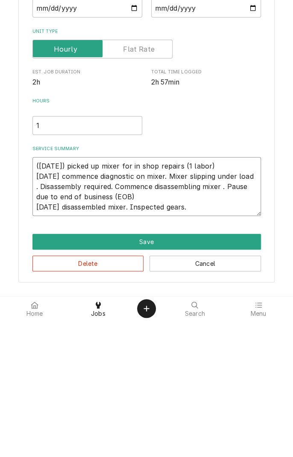
type textarea "(9/8/25) picked up mixer for in shop repairs (1 labor) 9/13/25 commence diagnos…"
type textarea "x"
type textarea "(9/8/25) picked up mixer for in shop repairs (1 labor) 9/13/25 commence diagnos…"
type textarea "x"
type textarea "(9/8/25) picked up mixer for in shop repairs (1 labor) 9/13/25 commence diagnos…"
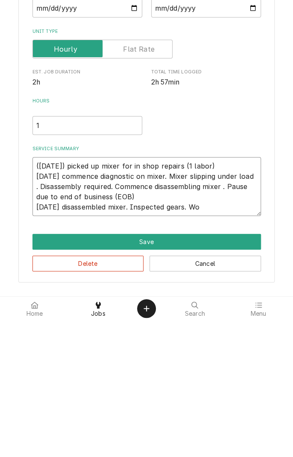
type textarea "x"
type textarea "(9/8/25) picked up mixer for in shop repairs (1 labor) 9/13/25 commence diagnos…"
type textarea "x"
type textarea "(9/8/25) picked up mixer for in shop repairs (1 labor) 9/13/25 commence diagnos…"
type textarea "x"
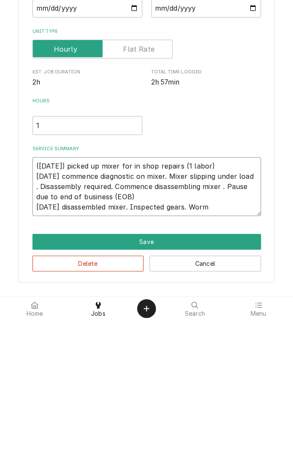
type textarea "(9/8/25) picked up mixer for in shop repairs (1 labor) 9/13/25 commence diagnos…"
type textarea "x"
type textarea "(9/8/25) picked up mixer for in shop repairs (1 labor) 9/13/25 commence diagnos…"
type textarea "x"
type textarea "(9/8/25) picked up mixer for in shop repairs (1 labor) 9/13/25 commence diagnos…"
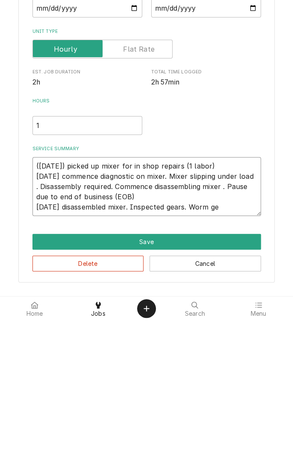
type textarea "x"
type textarea "(9/8/25) picked up mixer for in shop repairs (1 labor) 9/13/25 commence diagnos…"
type textarea "x"
type textarea "(9/8/25) picked up mixer for in shop repairs (1 labor) 9/13/25 commence diagnos…"
type textarea "x"
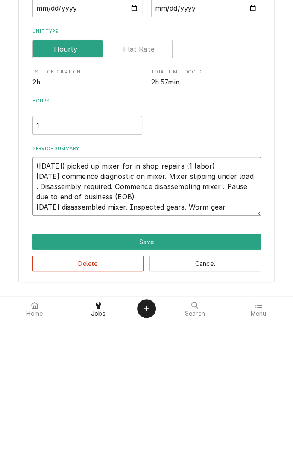
type textarea "(9/8/25) picked up mixer for in shop repairs (1 labor) 9/13/25 commence diagnos…"
type textarea "x"
type textarea "(9/8/25) picked up mixer for in shop repairs (1 labor) 9/13/25 commence diagnos…"
type textarea "x"
type textarea "(9/8/25) picked up mixer for in shop repairs (1 labor) 9/13/25 commence diagnos…"
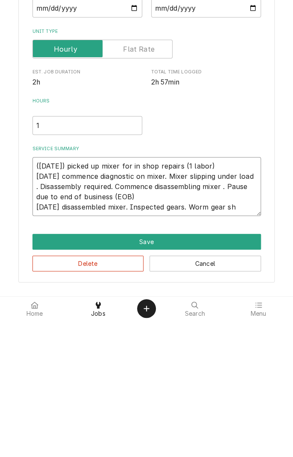
type textarea "x"
type textarea "(9/8/25) picked up mixer for in shop repairs (1 labor) 9/13/25 commence diagnos…"
type textarea "x"
type textarea "(9/8/25) picked up mixer for in shop repairs (1 labor) 9/13/25 commence diagnos…"
type textarea "x"
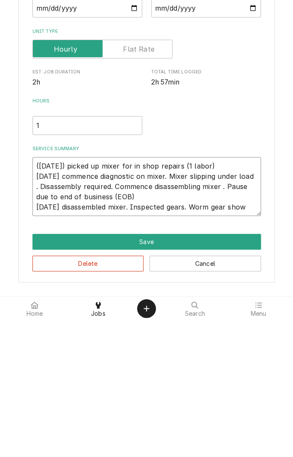
type textarea "(9/8/25) picked up mixer for in shop repairs (1 labor) 9/13/25 commence diagnos…"
type textarea "x"
type textarea "(9/8/25) picked up mixer for in shop repairs (1 labor) 9/13/25 commence diagnos…"
type textarea "x"
type textarea "(9/8/25) picked up mixer for in shop repairs (1 labor) 9/13/25 commence diagnos…"
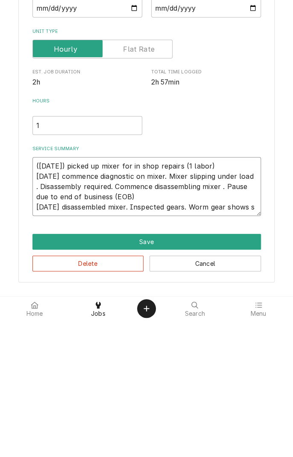
type textarea "x"
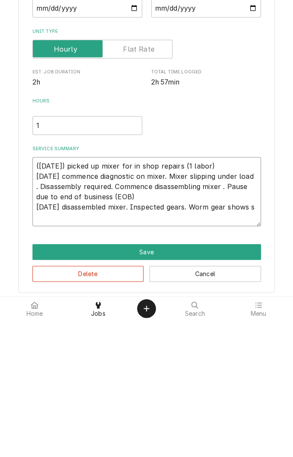
type textarea "(9/8/25) picked up mixer for in shop repairs (1 labor) 9/13/25 commence diagnos…"
type textarea "x"
type textarea "(9/8/25) picked up mixer for in shop repairs (1 labor) 9/13/25 commence diagnos…"
type textarea "x"
type textarea "(9/8/25) picked up mixer for in shop repairs (1 labor) 9/13/25 commence diagnos…"
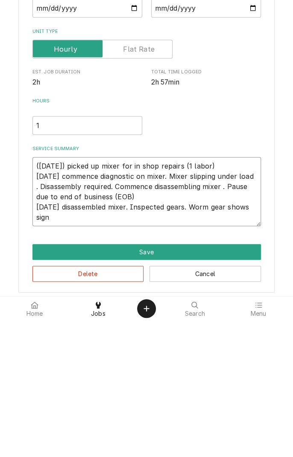
type textarea "x"
type textarea "(9/8/25) picked up mixer for in shop repairs (1 labor) 9/13/25 commence diagnos…"
type textarea "x"
type textarea "(9/8/25) picked up mixer for in shop repairs (1 labor) 9/13/25 commence diagnos…"
type textarea "x"
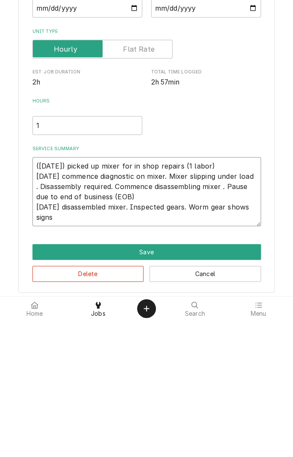
type textarea "(9/8/25) picked up mixer for in shop repairs (1 labor) 9/13/25 commence diagnos…"
type textarea "x"
type textarea "(9/8/25) picked up mixer for in shop repairs (1 labor) 9/13/25 commence diagnos…"
type textarea "x"
type textarea "(9/8/25) picked up mixer for in shop repairs (1 labor) 9/13/25 commence diagnos…"
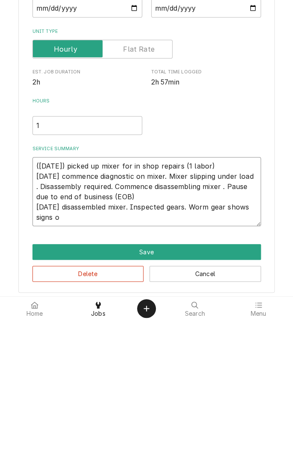
type textarea "x"
type textarea "(9/8/25) picked up mixer for in shop repairs (1 labor) 9/13/25 commence diagnos…"
type textarea "x"
type textarea "(9/8/25) picked up mixer for in shop repairs (1 labor) 9/13/25 commence diagnos…"
type textarea "x"
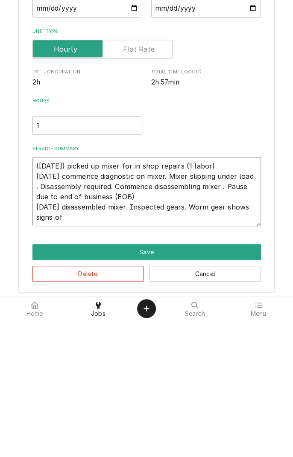
type textarea "(9/8/25) picked up mixer for in shop repairs (1 labor) 9/13/25 commence diagnos…"
type textarea "x"
type textarea "(9/8/25) picked up mixer for in shop repairs (1 labor) 9/13/25 commence diagnos…"
type textarea "x"
type textarea "(9/8/25) picked up mixer for in shop repairs (1 labor) 9/13/25 commence diagnos…"
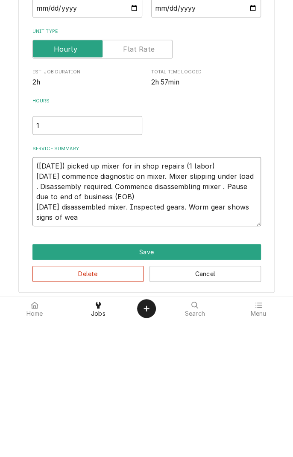
type textarea "x"
type textarea "(9/8/25) picked up mixer for in shop repairs (1 labor) 9/13/25 commence diagnos…"
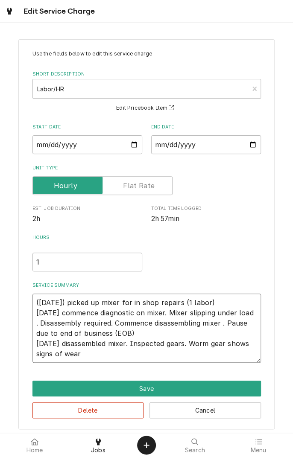
scroll to position [4, 0]
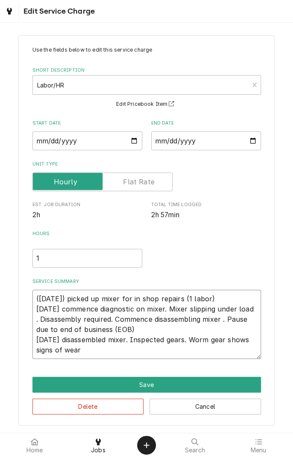
click at [128, 350] on textarea "(9/8/25) picked up mixer for in shop repairs (1 labor) 9/13/25 commence diagnos…" at bounding box center [146, 324] width 228 height 69
type textarea "x"
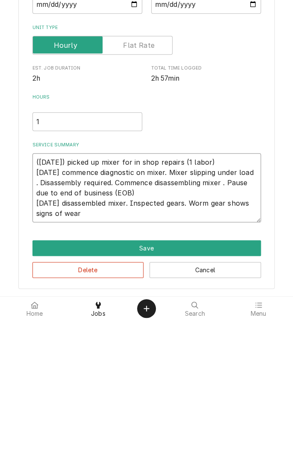
type textarea "(9/8/25) picked up mixer for in shop repairs (1 labor) 9/13/25 commence diagnos…"
type textarea "x"
type textarea "(9/8/25) picked up mixer for in shop repairs (1 labor) 9/13/25 commence diagnos…"
type textarea "x"
type textarea "(9/8/25) picked up mixer for in shop repairs (1 labor) 9/13/25 commence diagnos…"
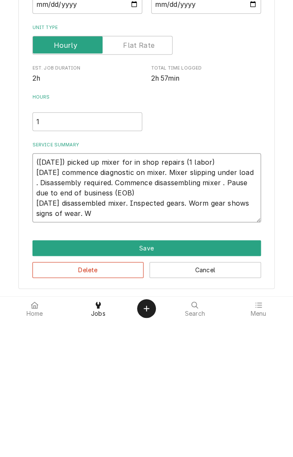
type textarea "x"
type textarea "(9/8/25) picked up mixer for in shop repairs (1 labor) 9/13/25 commence diagnos…"
type textarea "x"
type textarea "(9/8/25) picked up mixer for in shop repairs (1 labor) 9/13/25 commence diagnos…"
type textarea "x"
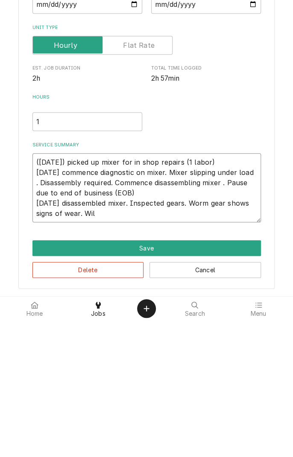
type textarea "(9/8/25) picked up mixer for in shop repairs (1 labor) 9/13/25 commence diagnos…"
type textarea "x"
type textarea "(9/8/25) picked up mixer for in shop repairs (1 labor) 9/13/25 commence diagnos…"
type textarea "x"
type textarea "(9/8/25) picked up mixer for in shop repairs (1 labor) 9/13/25 commence diagnos…"
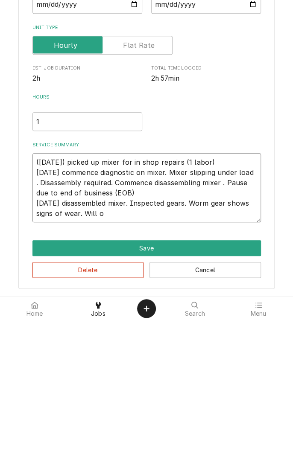
type textarea "x"
type textarea "(9/8/25) picked up mixer for in shop repairs (1 labor) 9/13/25 commence diagnos…"
type textarea "x"
type textarea "(9/8/25) picked up mixer for in shop repairs (1 labor) 9/13/25 commence diagnos…"
type textarea "x"
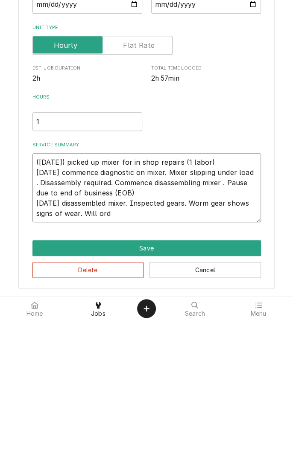
type textarea "(9/8/25) picked up mixer for in shop repairs (1 labor) 9/13/25 commence diagnos…"
type textarea "x"
type textarea "(9/8/25) picked up mixer for in shop repairs (1 labor) 9/13/25 commence diagnos…"
type textarea "x"
type textarea "(9/8/25) picked up mixer for in shop repairs (1 labor) 9/13/25 commence diagnos…"
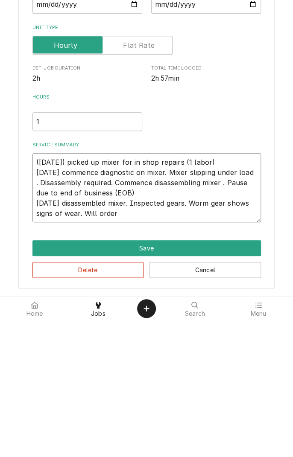
type textarea "x"
type textarea "(9/8/25) picked up mixer for in shop repairs (1 labor) 9/13/25 commence diagnos…"
type textarea "x"
type textarea "(9/8/25) picked up mixer for in shop repairs (1 labor) 9/13/25 commence diagnos…"
type textarea "x"
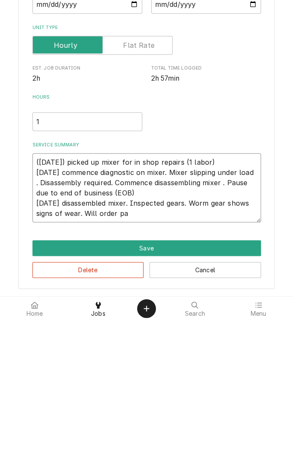
type textarea "(9/8/25) picked up mixer for in shop repairs (1 labor) 9/13/25 commence diagnos…"
type textarea "x"
type textarea "(9/8/25) picked up mixer for in shop repairs (1 labor) 9/13/25 commence diagnos…"
type textarea "x"
type textarea "(9/8/25) picked up mixer for in shop repairs (1 labor) 9/13/25 commence diagnos…"
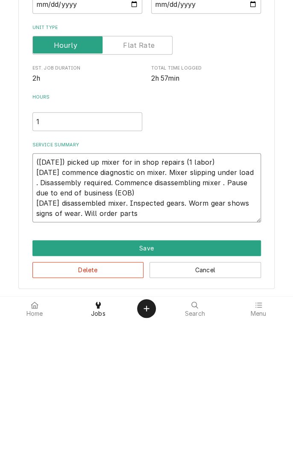
type textarea "x"
type textarea "(9/8/25) picked up mixer for in shop repairs (1 labor) 9/13/25 commence diagnos…"
type textarea "x"
type textarea "(9/8/25) picked up mixer for in shop repairs (1 labor) 9/13/25 commence diagnos…"
type textarea "x"
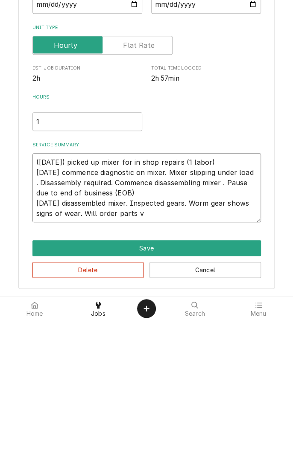
type textarea "(9/8/25) picked up mixer for in shop repairs (1 labor) 9/13/25 commence diagnos…"
type textarea "x"
type textarea "(9/8/25) picked up mixer for in shop repairs (1 labor) 9/13/25 commence diagnos…"
type textarea "x"
type textarea "(9/8/25) picked up mixer for in shop repairs (1 labor) 9/13/25 commence diagnos…"
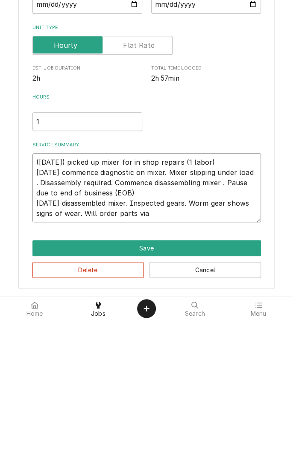
type textarea "x"
type textarea "(9/8/25) picked up mixer for in shop repairs (1 labor) 9/13/25 commence diagnos…"
type textarea "x"
type textarea "(9/8/25) picked up mixer for in shop repairs (1 labor) 9/13/25 commence diagnos…"
type textarea "x"
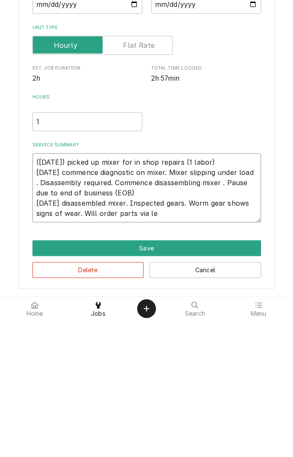
type textarea "(9/8/25) picked up mixer for in shop repairs (1 labor) 9/13/25 commence diagnos…"
type textarea "x"
type textarea "(9/8/25) picked up mixer for in shop repairs (1 labor) 9/13/25 commence diagnos…"
type textarea "x"
type textarea "(9/8/25) picked up mixer for in shop repairs (1 labor) 9/13/25 commence diagnos…"
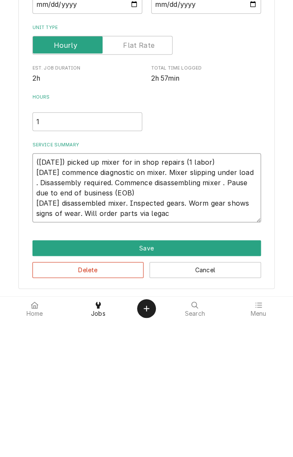
type textarea "x"
type textarea "(9/8/25) picked up mixer for in shop repairs (1 labor) 9/13/25 commence diagnos…"
type textarea "x"
type textarea "(9/8/25) picked up mixer for in shop repairs (1 labor) 9/13/25 commence diagnos…"
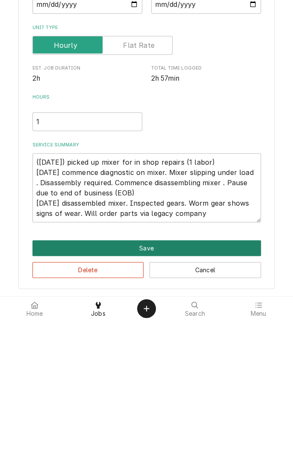
click at [189, 383] on button "Save" at bounding box center [146, 385] width 228 height 16
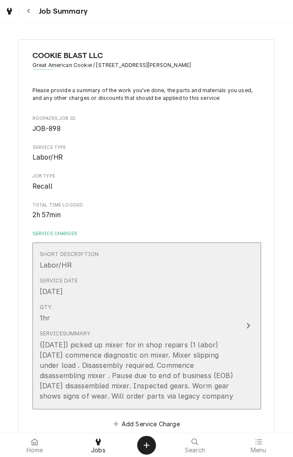
click at [246, 328] on icon "Update Line Item" at bounding box center [248, 325] width 4 height 7
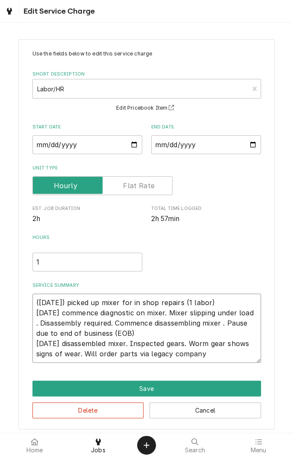
click at [148, 332] on textarea "(9/8/25) picked up mixer for in shop repairs (1 labor) 9/13/25 commence diagnos…" at bounding box center [146, 328] width 228 height 69
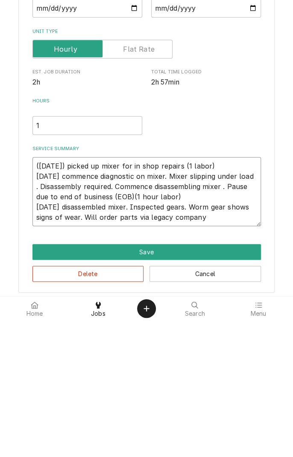
click at [220, 356] on textarea "(9/8/25) picked up mixer for in shop repairs (1 labor) 9/13/25 commence diagnos…" at bounding box center [146, 328] width 228 height 69
click at [203, 358] on textarea "(9/8/25) picked up mixer for in shop repairs (1 labor) 9/13/25 commence diagnos…" at bounding box center [146, 328] width 228 height 69
click at [203, 357] on textarea "(9/8/25) picked up mixer for in shop repairs (1 labor) 9/13/25 commence diagnos…" at bounding box center [146, 328] width 228 height 69
click at [212, 358] on textarea "(9/8/25) picked up mixer for in shop repairs (1 labor) 9/13/25 commence diagnos…" at bounding box center [146, 328] width 228 height 69
click at [208, 357] on textarea "(9/8/25) picked up mixer for in shop repairs (1 labor) 9/13/25 commence diagnos…" at bounding box center [146, 328] width 228 height 69
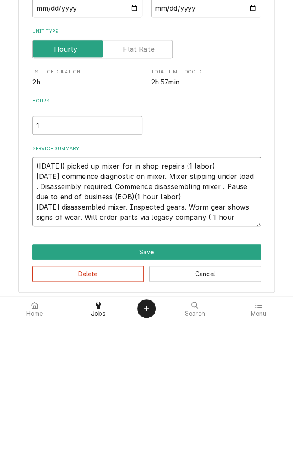
click at [237, 358] on textarea "(9/8/25) picked up mixer for in shop repairs (1 labor) 9/13/25 commence diagnos…" at bounding box center [146, 328] width 228 height 69
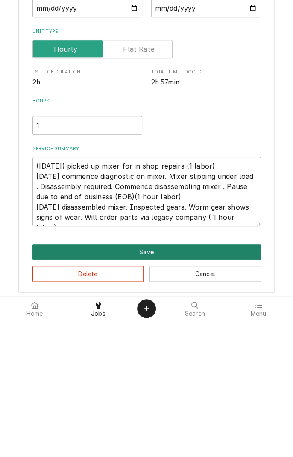
click at [158, 390] on button "Save" at bounding box center [146, 389] width 228 height 16
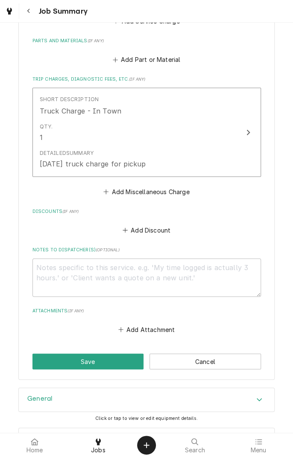
scroll to position [457, 0]
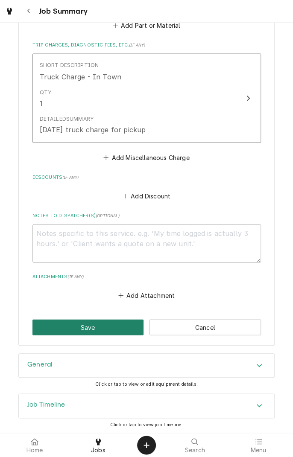
click at [102, 328] on button "Save" at bounding box center [87, 327] width 111 height 16
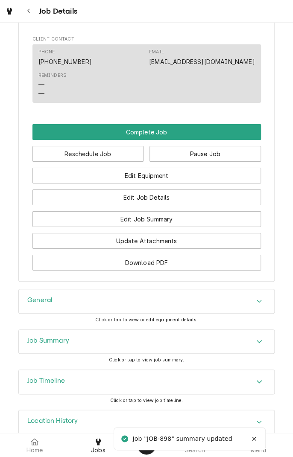
scroll to position [833, 0]
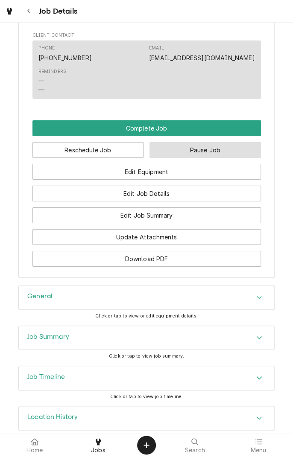
click at [204, 158] on button "Pause Job" at bounding box center [204, 150] width 111 height 16
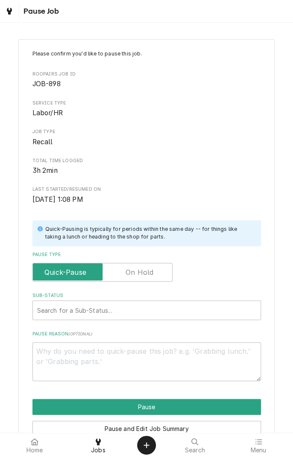
click at [145, 276] on label "Pause Type" at bounding box center [102, 272] width 140 height 19
click at [145, 276] on input "Pause Type" at bounding box center [102, 272] width 132 height 19
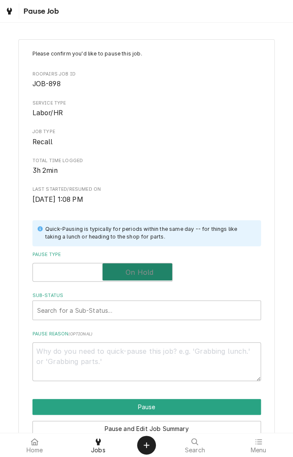
checkbox input "true"
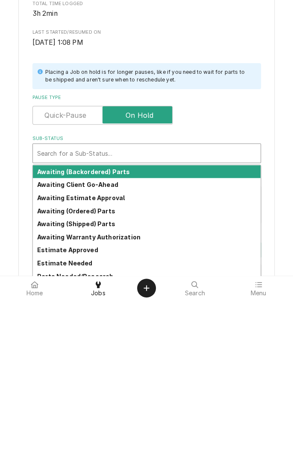
click at [99, 368] on strong "Awaiting (Ordered) Parts" at bounding box center [76, 367] width 78 height 7
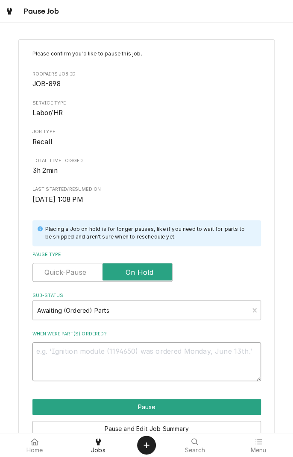
click at [138, 355] on textarea "When were part(s) ordered?" at bounding box center [146, 361] width 228 height 38
type textarea "x"
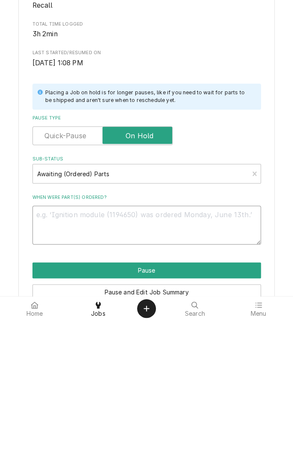
type textarea "0"
type textarea "x"
type textarea "09"
type textarea "x"
type textarea "09/"
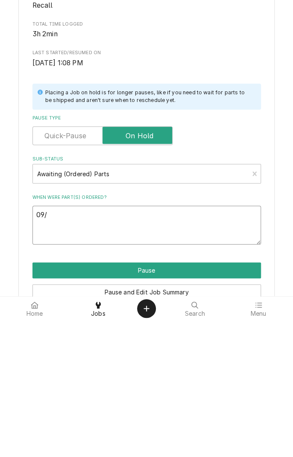
type textarea "x"
type textarea "09/2"
type textarea "x"
type textarea "09/27"
type textarea "x"
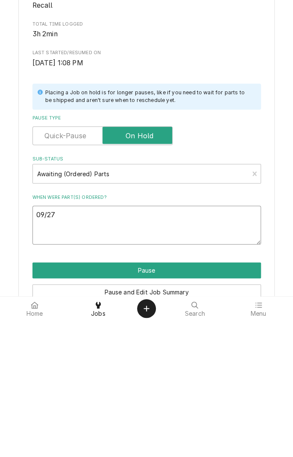
type textarea "09/27/"
type textarea "x"
type textarea "09/27/2"
type textarea "x"
type textarea "09/27/25"
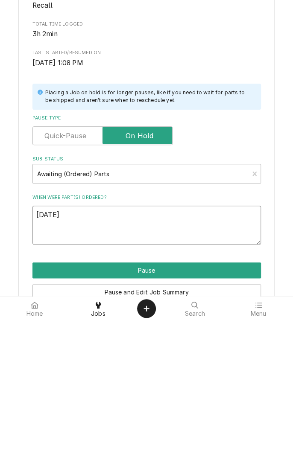
type textarea "x"
type textarea "09/27/25"
type textarea "x"
type textarea "09/27/25 p"
type textarea "x"
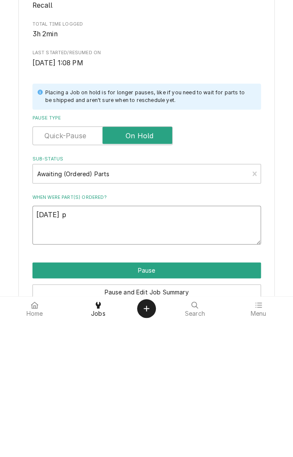
type textarea "09/27/25 pa"
type textarea "x"
type textarea "09/27/25 par"
type textarea "x"
type textarea "09/27/25 part"
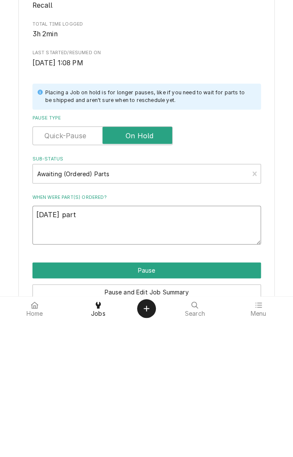
type textarea "x"
type textarea "09/27/25 parts"
type textarea "x"
type textarea "09/27/25 parts"
type textarea "x"
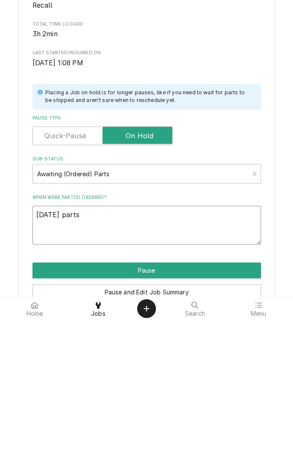
type textarea "09/27/25 parts l"
type textarea "x"
type textarea "09/27/25 parts li"
type textarea "x"
type textarea "09/27/25 parts lis"
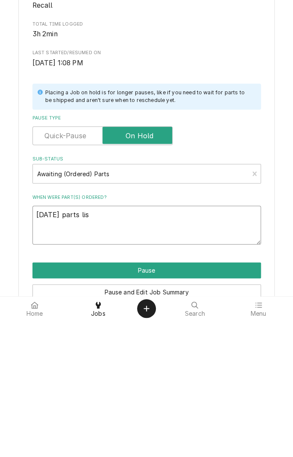
type textarea "x"
type textarea "09/27/25 parts list"
type textarea "x"
type textarea "09/27/25 parts list"
type textarea "x"
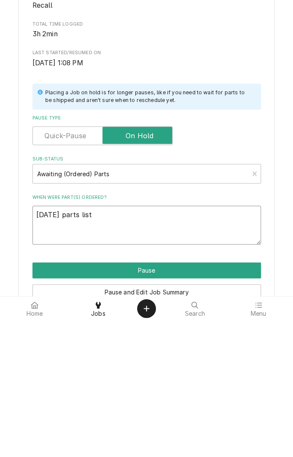
type textarea "09/27/25 parts list s"
type textarea "x"
type textarea "09/27/25 parts list su"
type textarea "x"
type textarea "09/27/25 parts list sub"
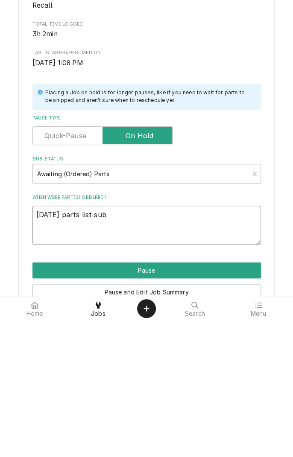
type textarea "x"
type textarea "09/27/25 parts list subm"
type textarea "x"
type textarea "09/27/25 parts list submi"
type textarea "x"
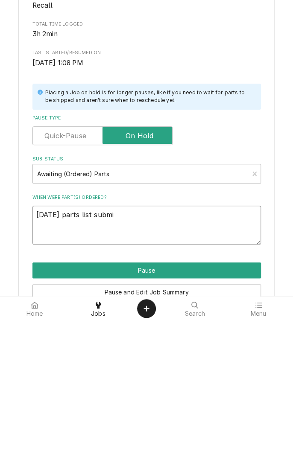
type textarea "09/27/25 parts list submitted"
type textarea "x"
type textarea "09/27/25 parts list submitted t"
type textarea "x"
type textarea "09/27/25 parts list submitted to"
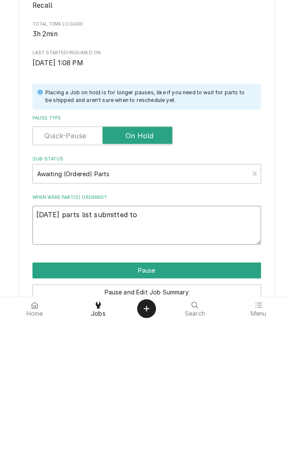
type textarea "x"
type textarea "09/27/25 parts list submitted to"
type textarea "x"
type textarea "09/27/25 parts list submitted to L"
type textarea "x"
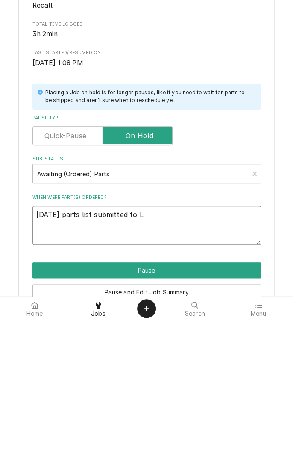
type textarea "09/27/25 parts list submitted to La"
type textarea "x"
type textarea "09/27/25 parts list submitted to Lag"
type textarea "x"
type textarea "09/27/25 parts list submitted to Laga"
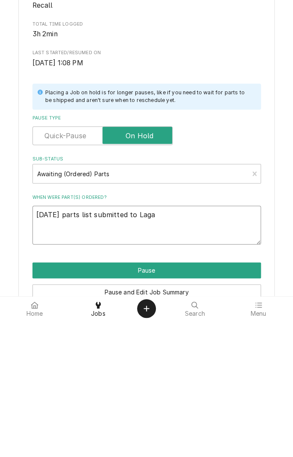
type textarea "x"
type textarea "09/27/25 parts list submitted to Lagac"
type textarea "x"
type textarea "09/27/25 parts list submitted to Lagacy"
type textarea "x"
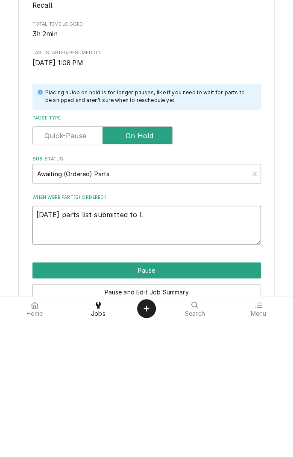
type textarea "09/27/25 parts list submitted to Legacy"
type textarea "x"
type textarea "09/27/25 parts list submitted to Legacy"
type textarea "x"
type textarea "09/27/25 parts list submitted to Legac"
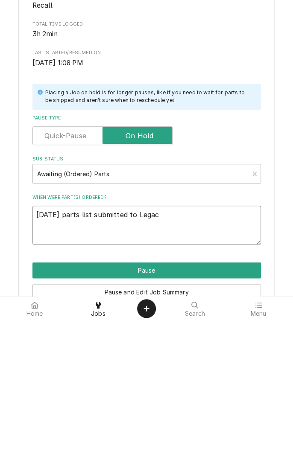
type textarea "x"
type textarea "09/27/25 parts list submitted to Lega"
type textarea "x"
type textarea "09/27/25 parts list submitted to Leg"
type textarea "x"
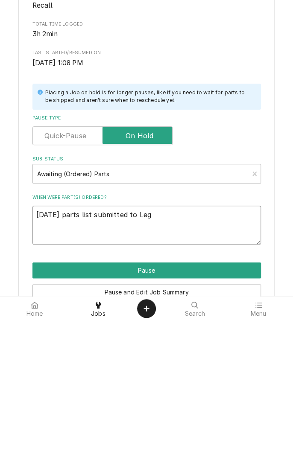
type textarea "09/27/25 parts list submitted to Le"
type textarea "x"
type textarea "09/27/25 parts list submitted to Leg"
type textarea "x"
type textarea "09/27/25 parts list submitted to Lega"
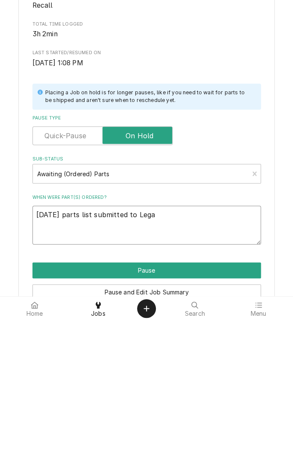
type textarea "x"
type textarea "09/27/25 parts list submitted to Legac"
type textarea "x"
type textarea "09/27/25 parts list submitted to Legacy"
type textarea "x"
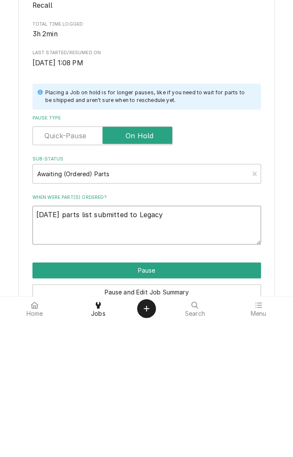
type textarea "09/27/25 parts list submitted to Legacy."
type textarea "x"
type textarea "09/27/25 parts list submitted to Legacy."
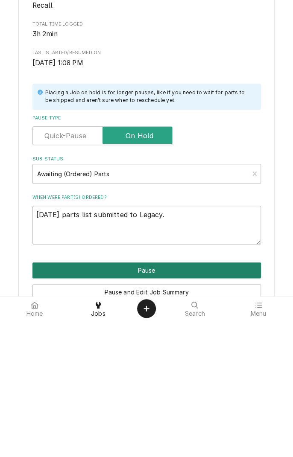
click at [154, 406] on button "Pause" at bounding box center [146, 407] width 228 height 16
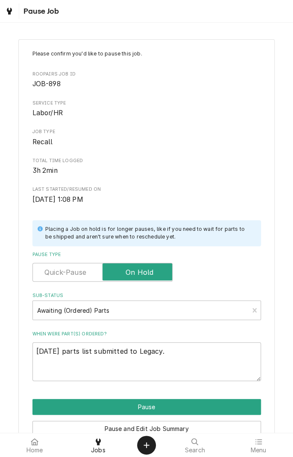
type textarea "x"
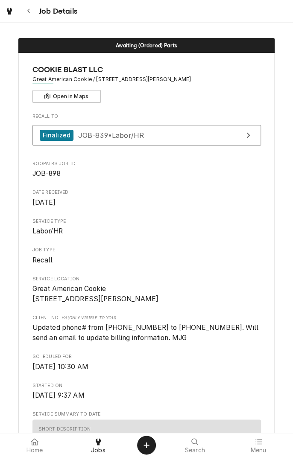
click at [29, 17] on button "Navigate back" at bounding box center [28, 10] width 15 height 15
